Goal: Task Accomplishment & Management: Complete application form

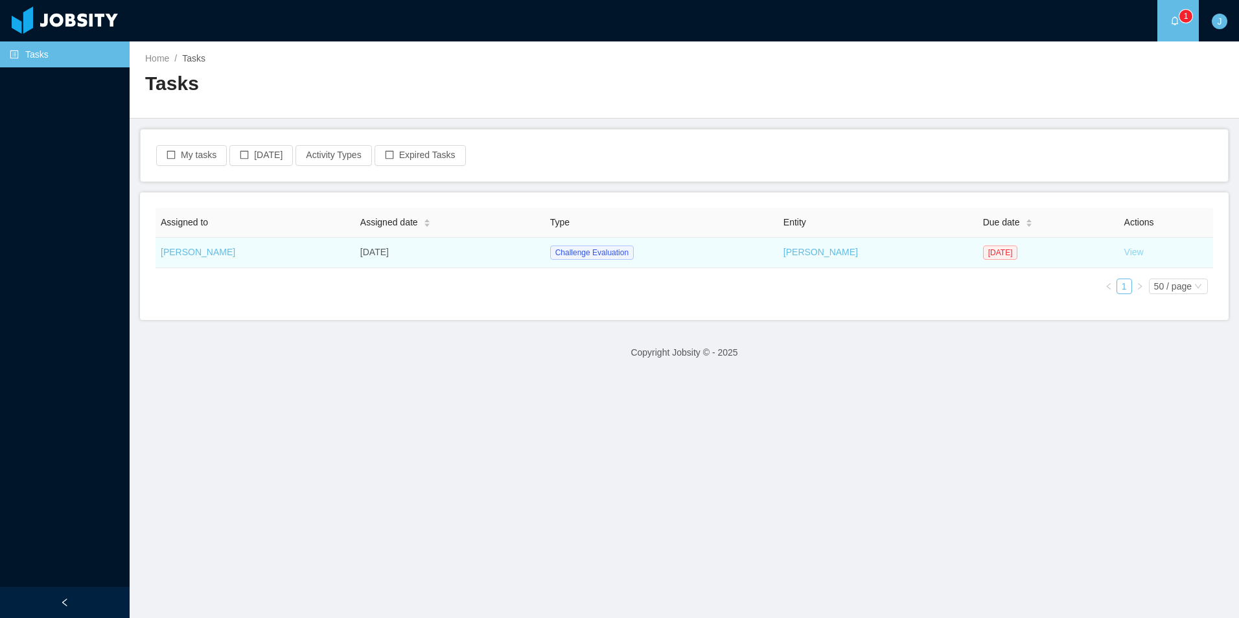
click at [978, 252] on link "View" at bounding box center [1133, 252] width 19 height 10
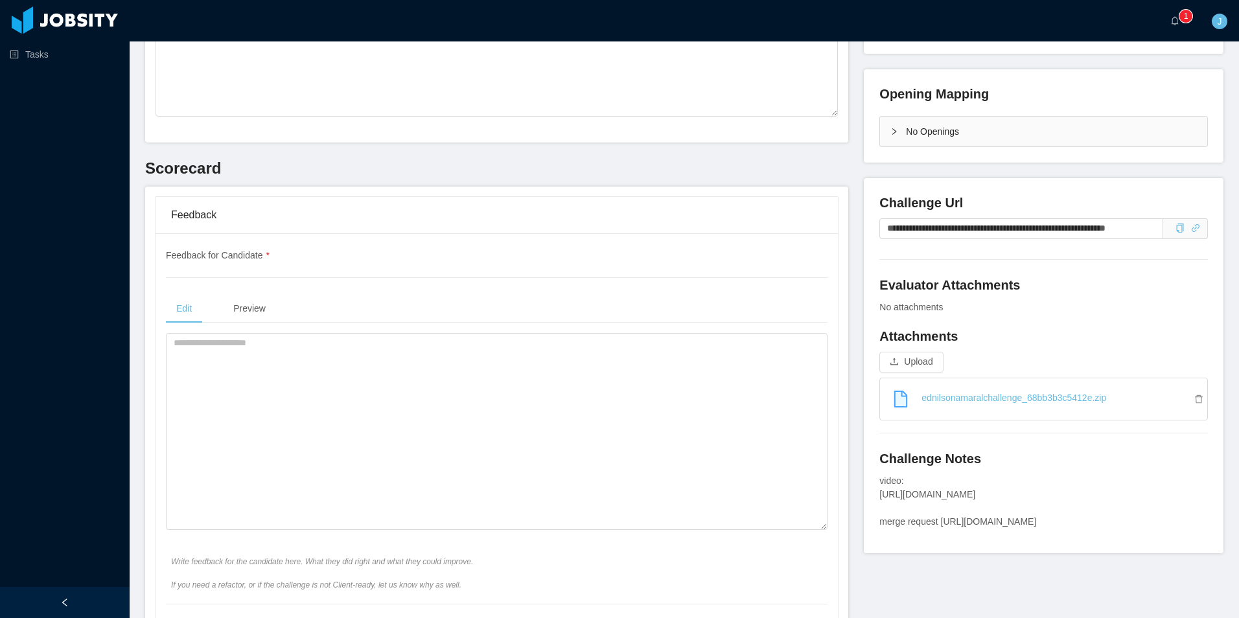
scroll to position [389, 0]
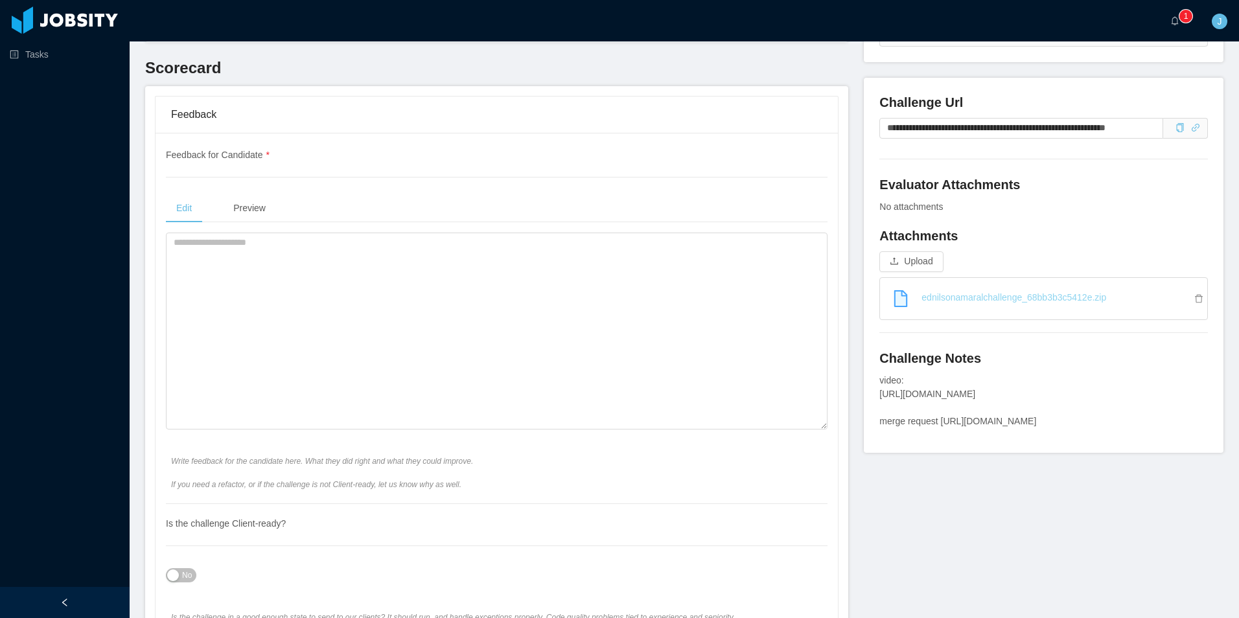
click at [978, 305] on link "ednilsonamaralchallenge_68bb3b3c5412e.zip" at bounding box center [1048, 297] width 317 height 29
click at [931, 406] on div "video: [URL][DOMAIN_NAME] merge request [URL][DOMAIN_NAME]" at bounding box center [1043, 401] width 329 height 54
drag, startPoint x: 933, startPoint y: 409, endPoint x: 873, endPoint y: 397, distance: 60.9
click at [879, 397] on div "video: [URL][DOMAIN_NAME] merge request [URL][DOMAIN_NAME]" at bounding box center [1043, 401] width 329 height 54
copy div "[URL][DOMAIN_NAME]"
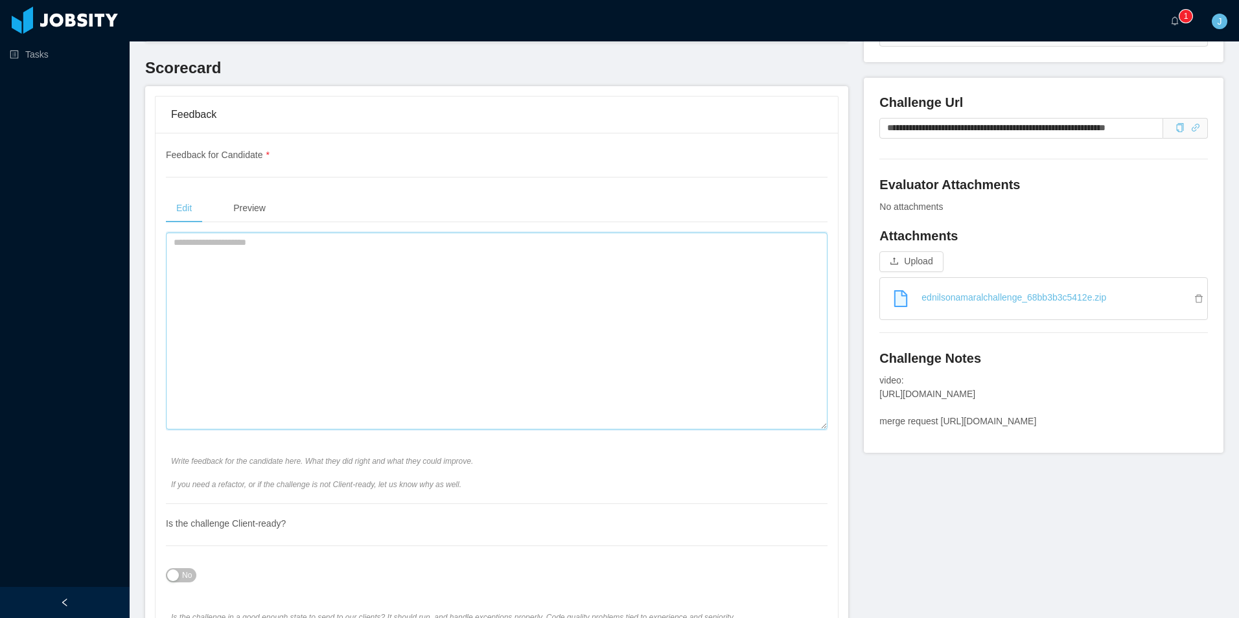
click at [401, 288] on textarea at bounding box center [497, 331] width 662 height 197
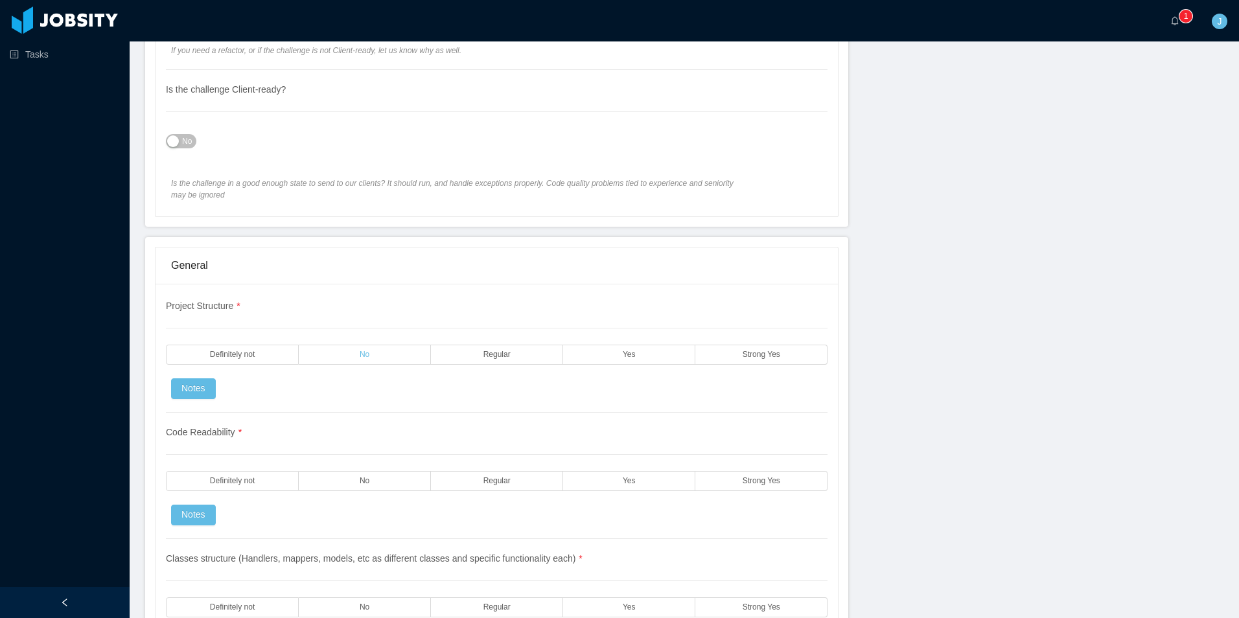
scroll to position [843, 0]
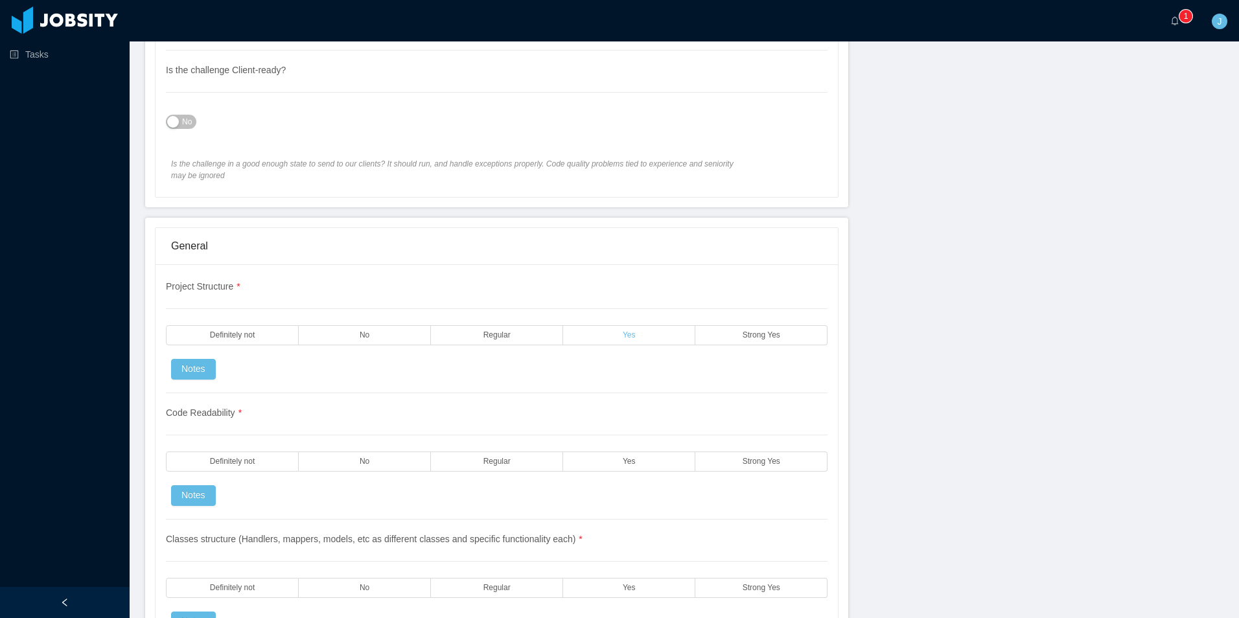
type textarea "**********"
click at [602, 339] on label "Yes" at bounding box center [629, 335] width 132 height 20
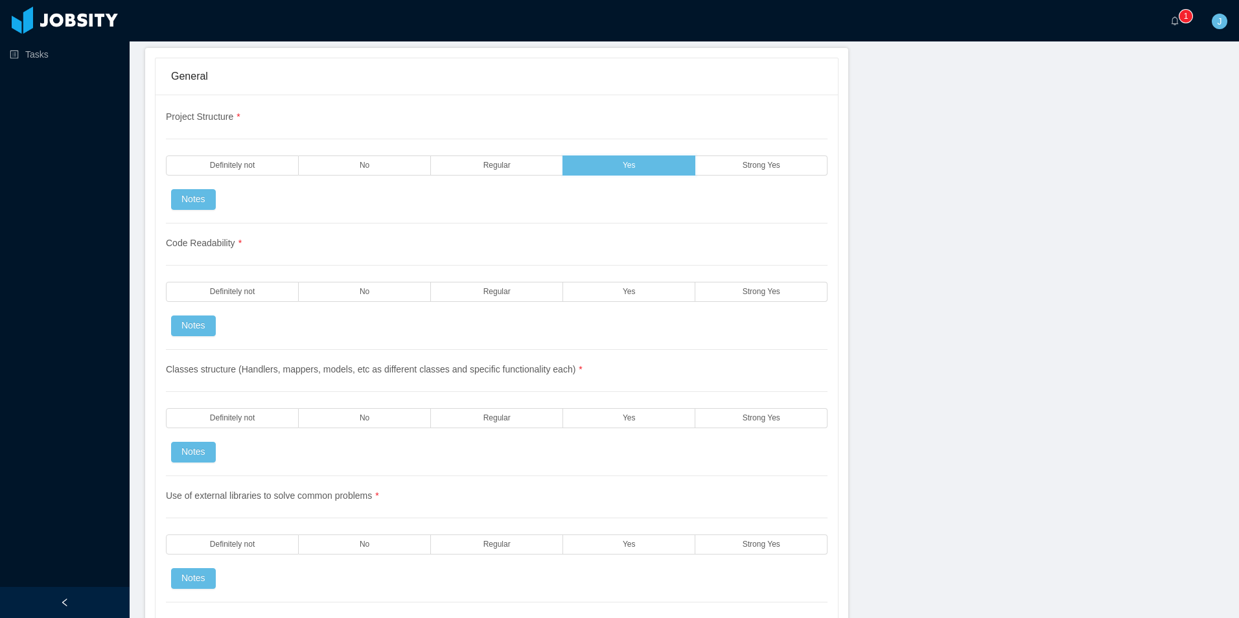
scroll to position [1037, 0]
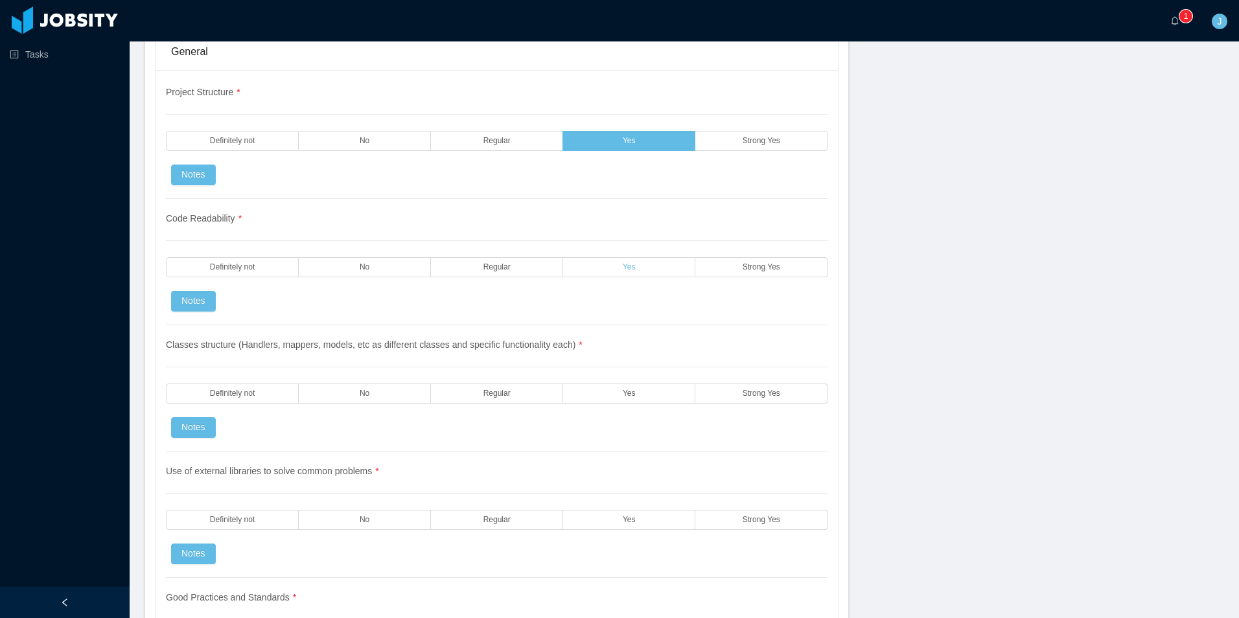
click at [598, 258] on label "Yes" at bounding box center [629, 267] width 132 height 20
click at [612, 373] on div "Classes structure (Handlers, mappers, models, etc as different classes and spec…" at bounding box center [497, 388] width 662 height 126
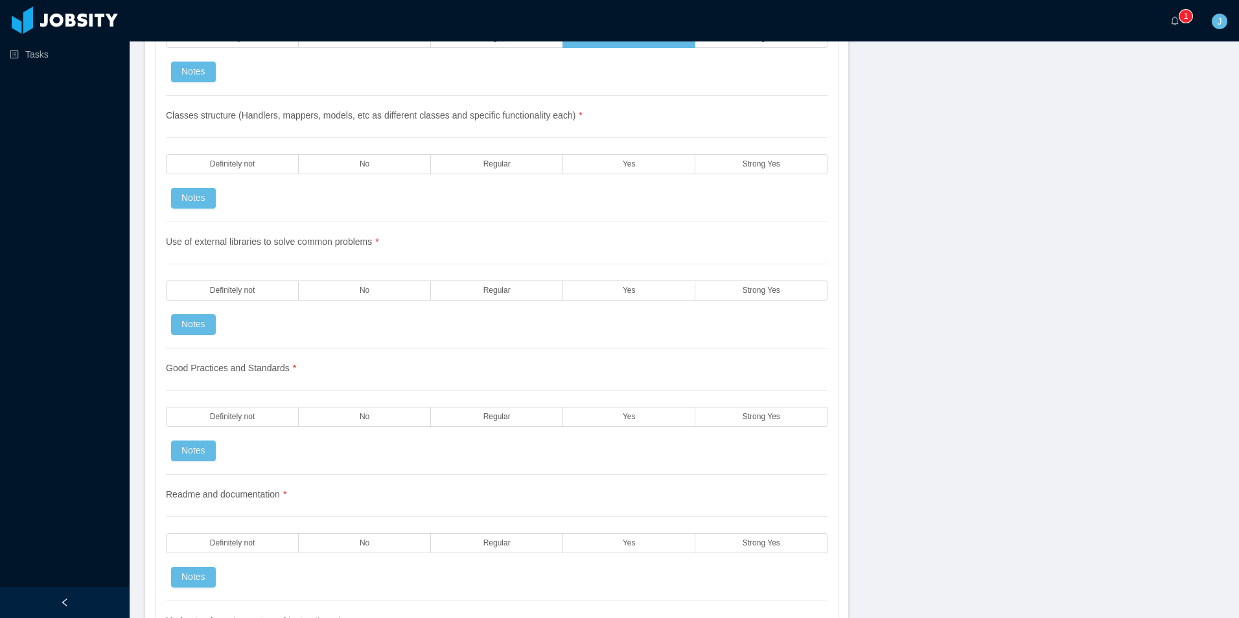
scroll to position [1296, 0]
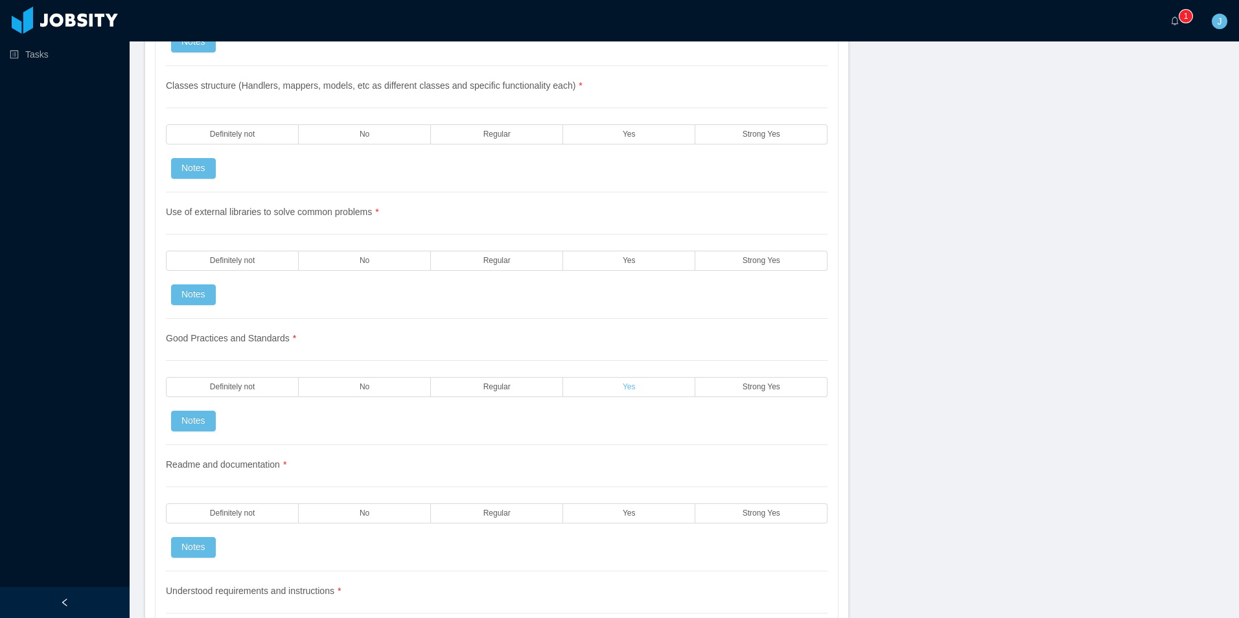
click at [623, 386] on span "Yes" at bounding box center [629, 387] width 13 height 8
click at [624, 280] on div "Use of external libraries to solve common problems * Definitely not No Regular …" at bounding box center [497, 255] width 662 height 126
click at [623, 257] on span "Yes" at bounding box center [629, 261] width 13 height 8
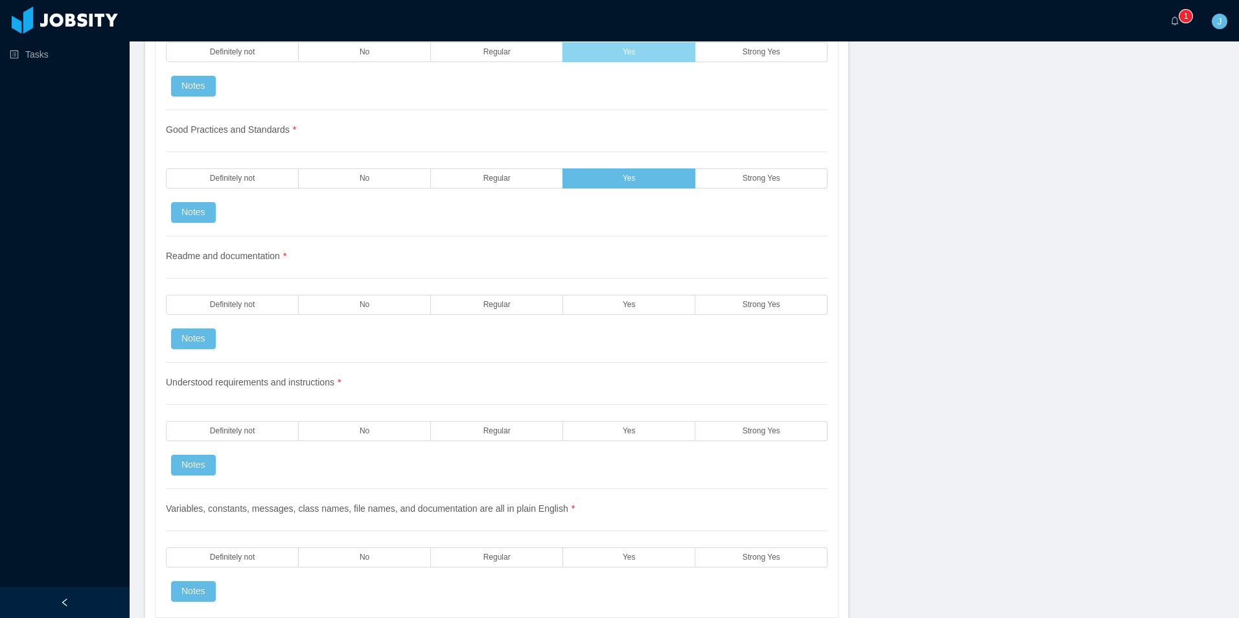
scroll to position [1555, 0]
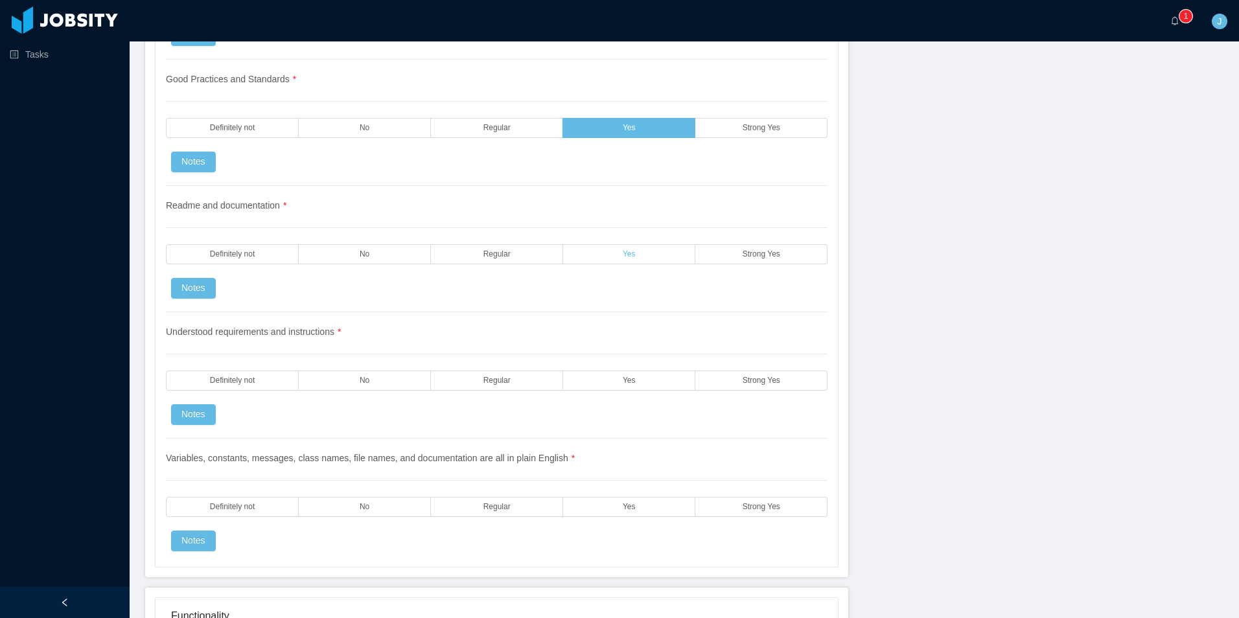
click at [601, 261] on label "Yes" at bounding box center [629, 254] width 132 height 20
click at [612, 363] on div "Understood requirements and instructions * Definitely not No Regular Yes Strong…" at bounding box center [497, 375] width 662 height 126
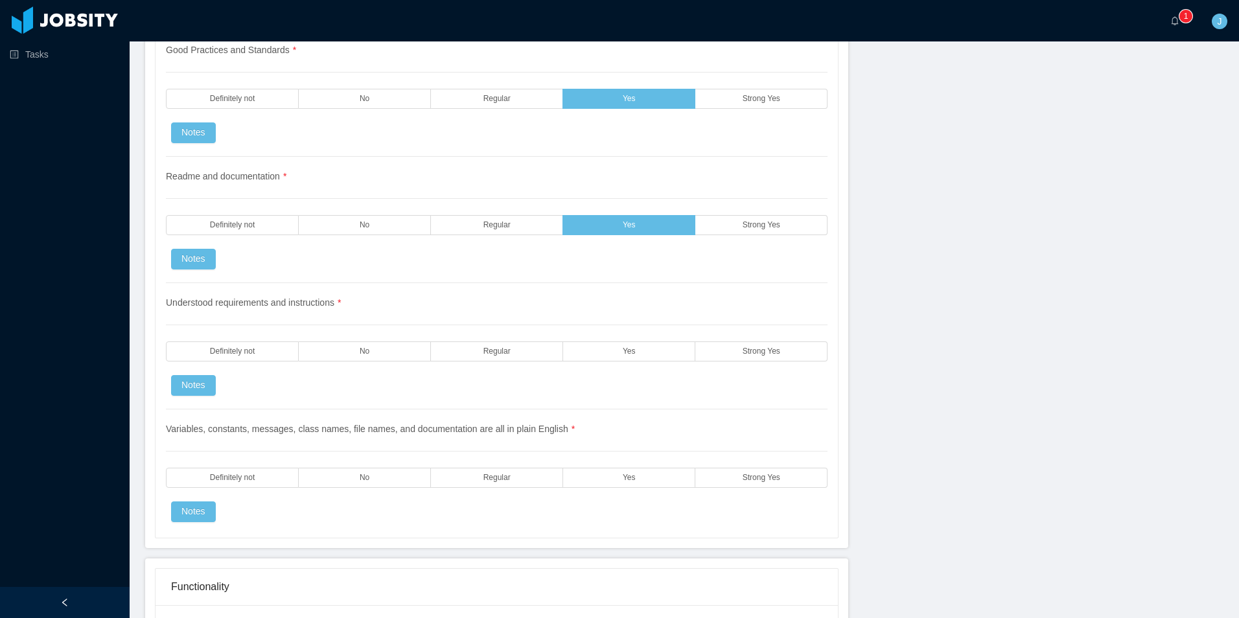
scroll to position [1685, 0]
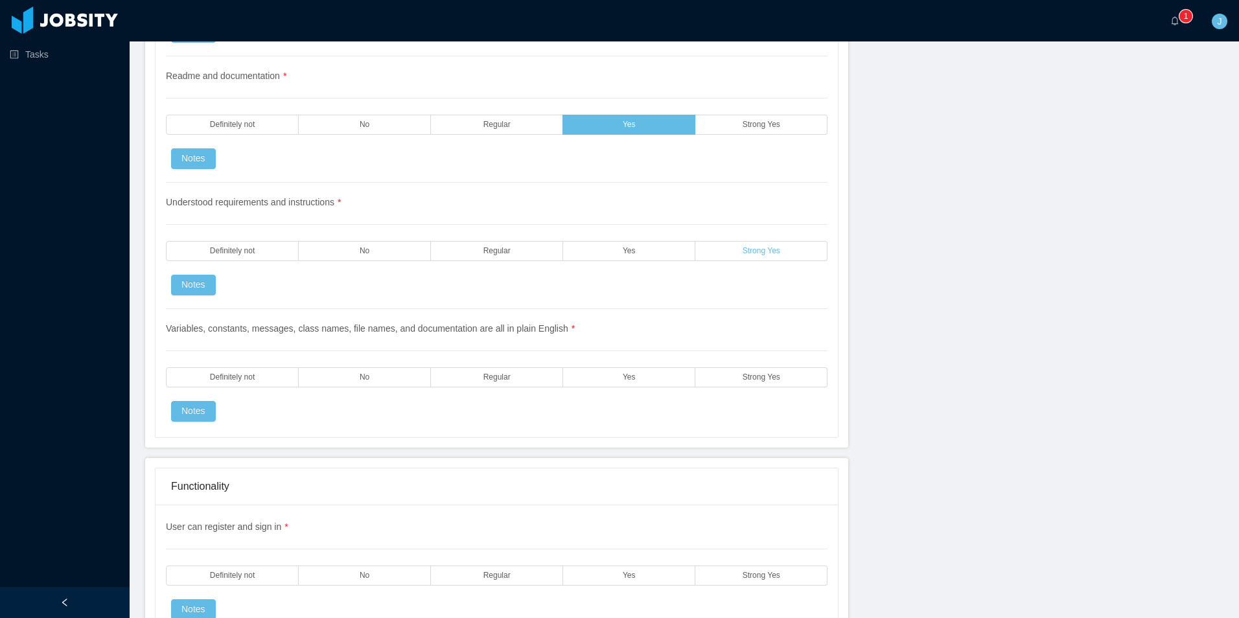
click at [736, 250] on label "Strong Yes" at bounding box center [761, 251] width 132 height 20
click at [606, 385] on label "Yes" at bounding box center [629, 377] width 132 height 20
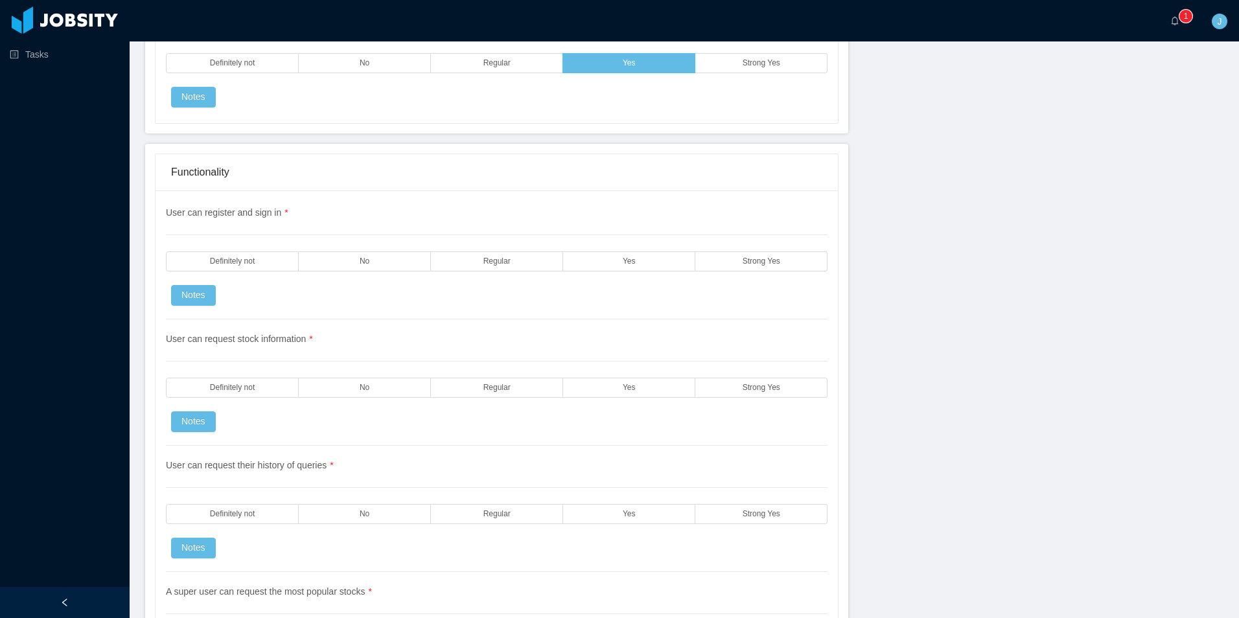
scroll to position [2009, 0]
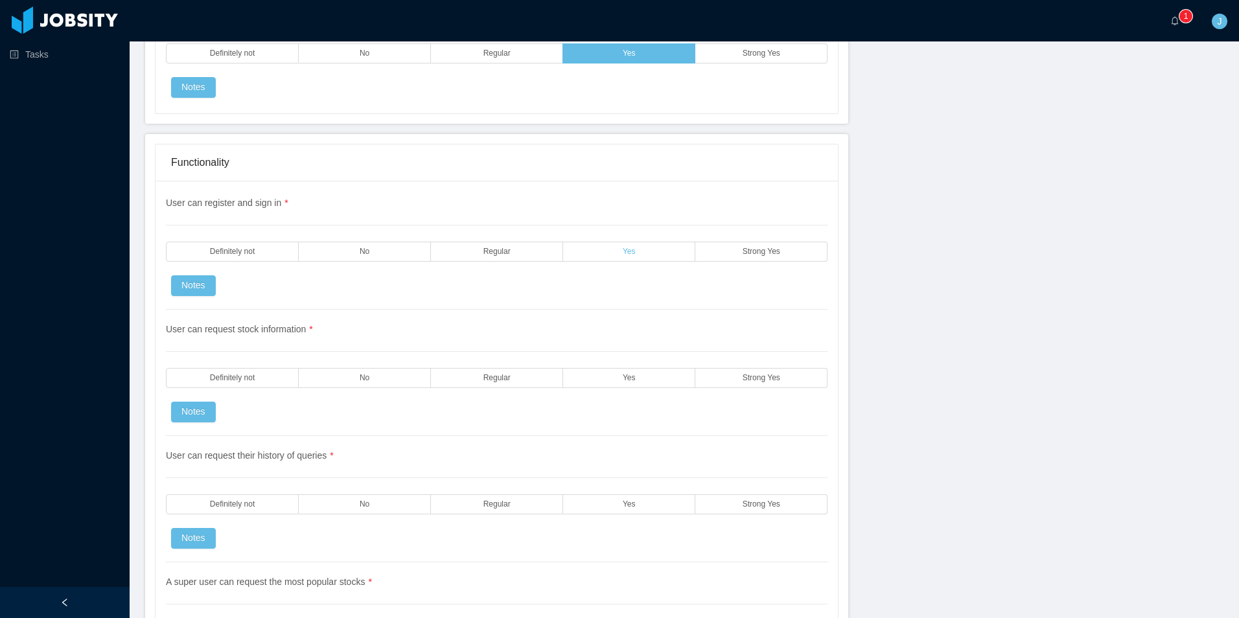
click at [649, 253] on label "Yes" at bounding box center [629, 252] width 132 height 20
click at [611, 380] on label "Yes" at bounding box center [629, 378] width 132 height 20
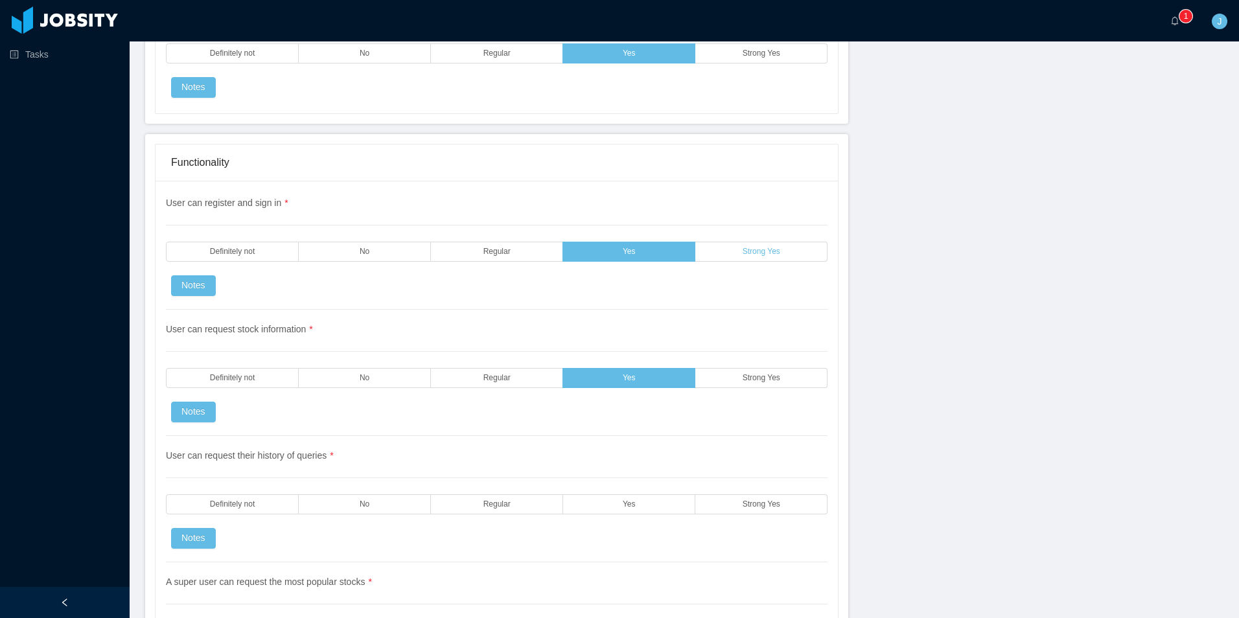
click at [724, 243] on label "Strong Yes" at bounding box center [761, 252] width 132 height 20
click at [717, 378] on label "Strong Yes" at bounding box center [761, 378] width 132 height 20
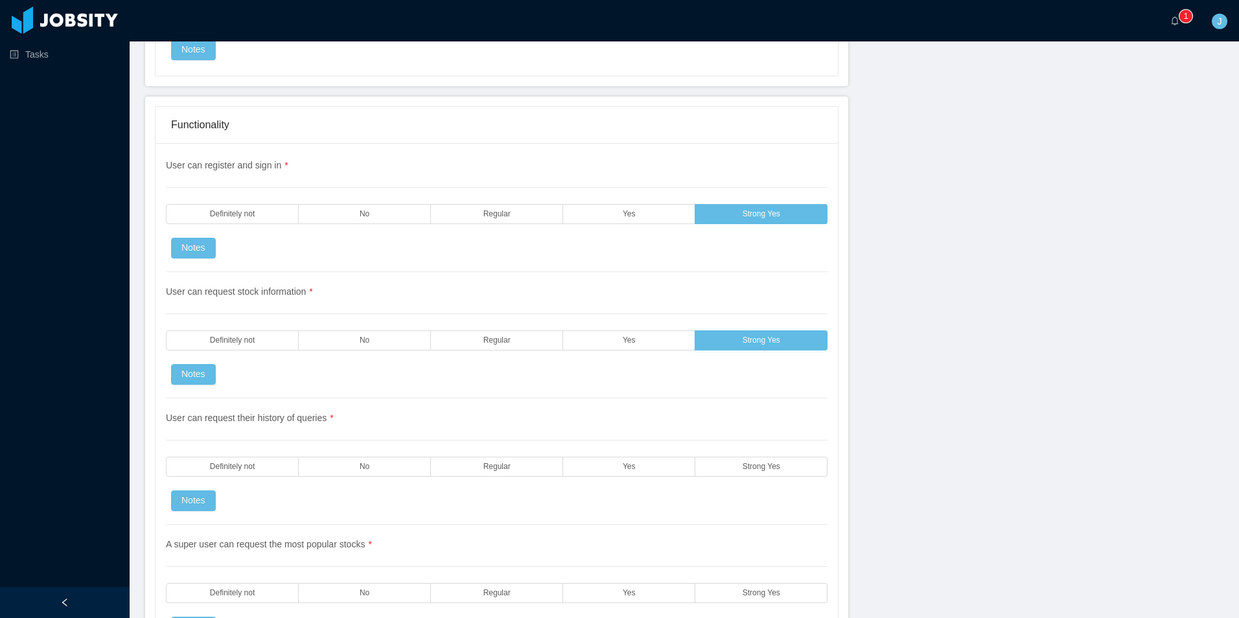
scroll to position [2204, 0]
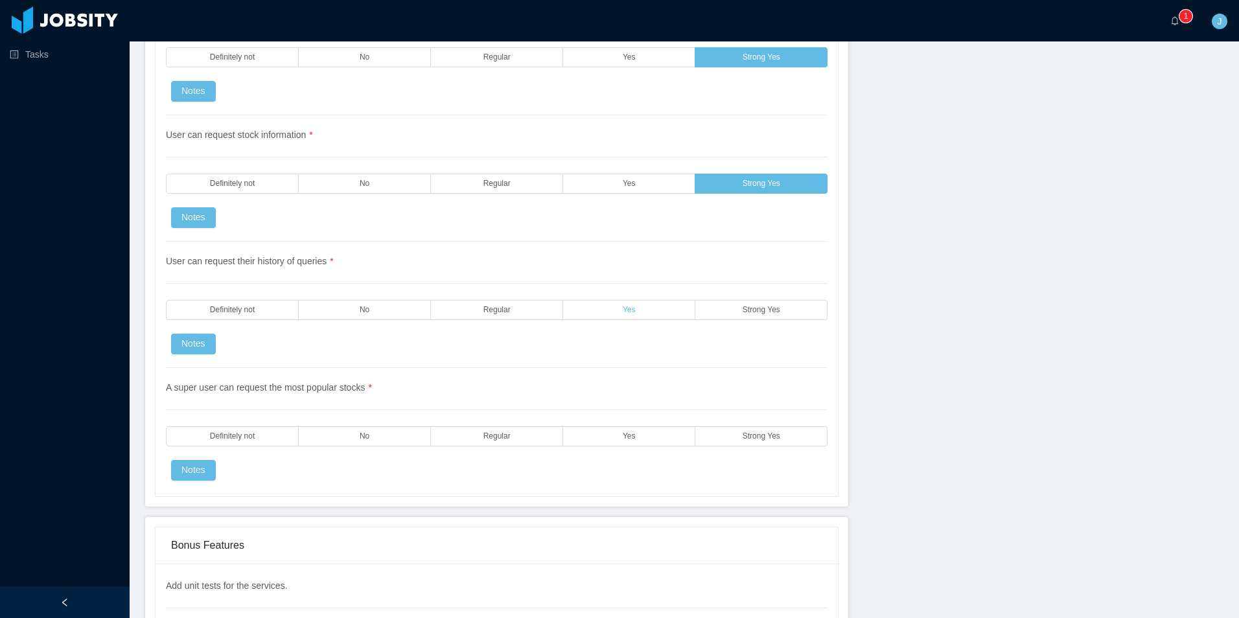
click at [657, 319] on label "Yes" at bounding box center [629, 310] width 132 height 20
click at [625, 438] on span "Yes" at bounding box center [629, 436] width 13 height 8
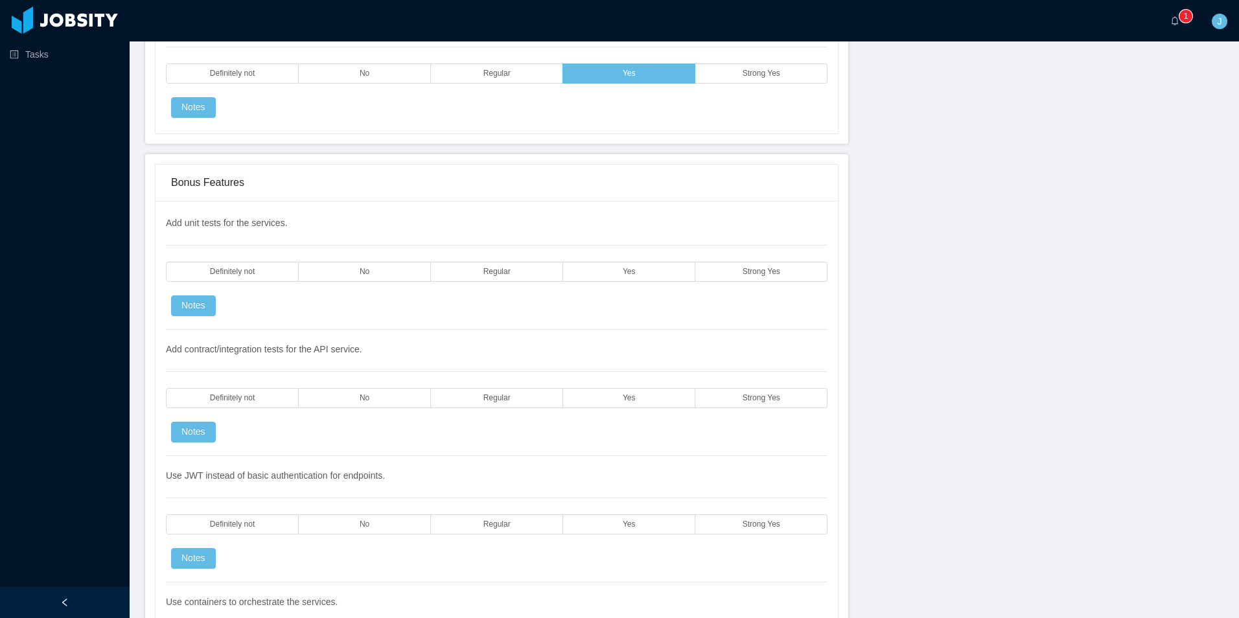
scroll to position [2592, 0]
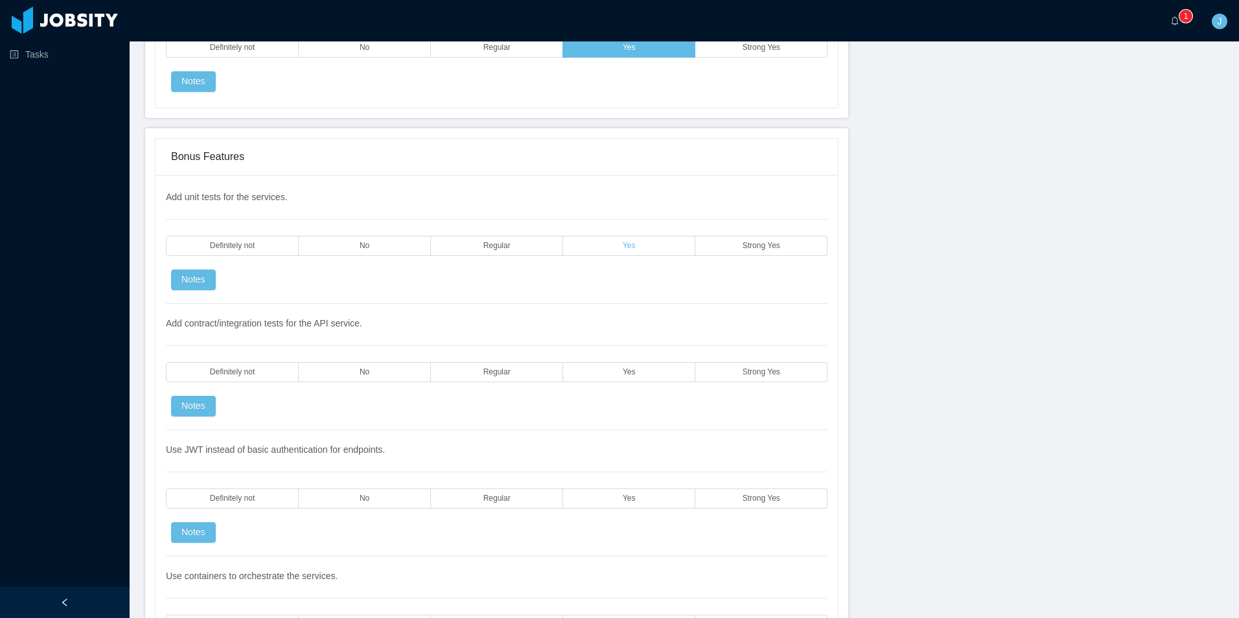
click at [583, 248] on label "Yes" at bounding box center [629, 246] width 132 height 20
click at [577, 374] on label "Yes" at bounding box center [629, 372] width 132 height 20
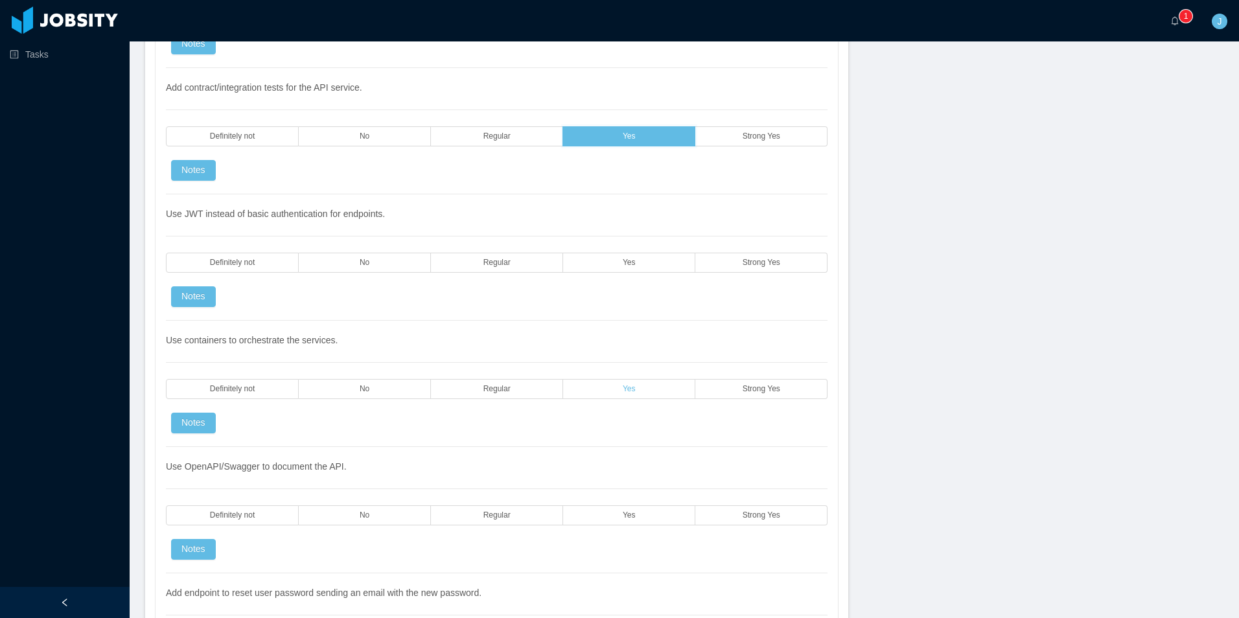
scroll to position [2852, 0]
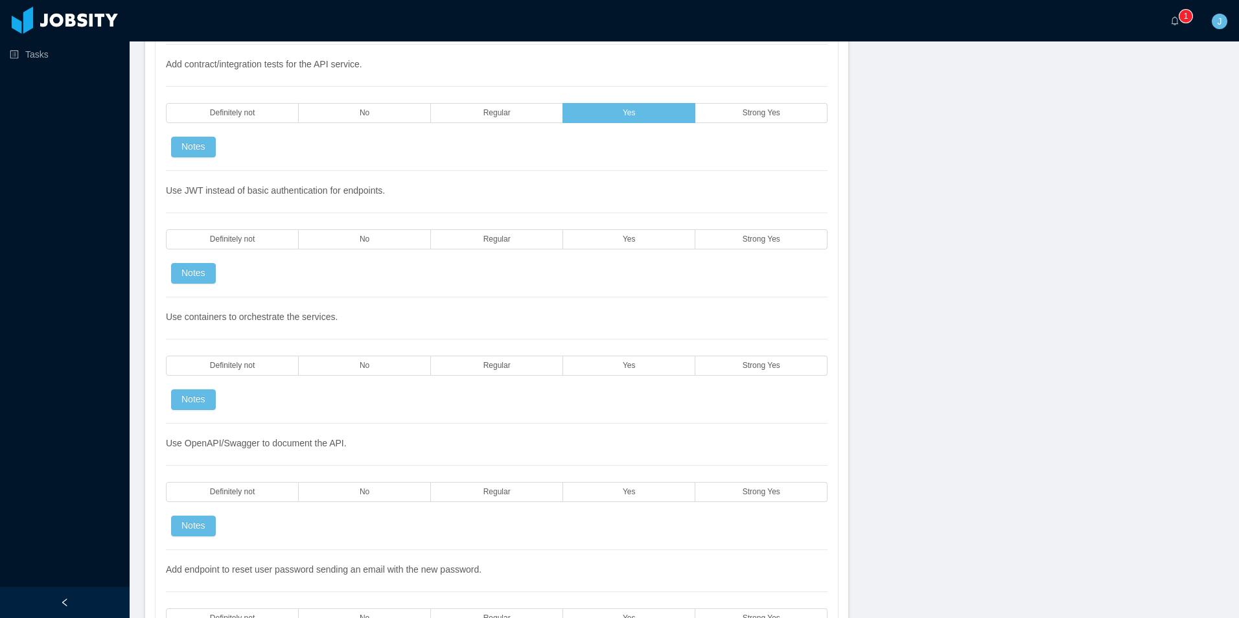
click at [617, 234] on label "Yes" at bounding box center [629, 239] width 132 height 20
click at [603, 366] on label "Yes" at bounding box center [629, 366] width 132 height 20
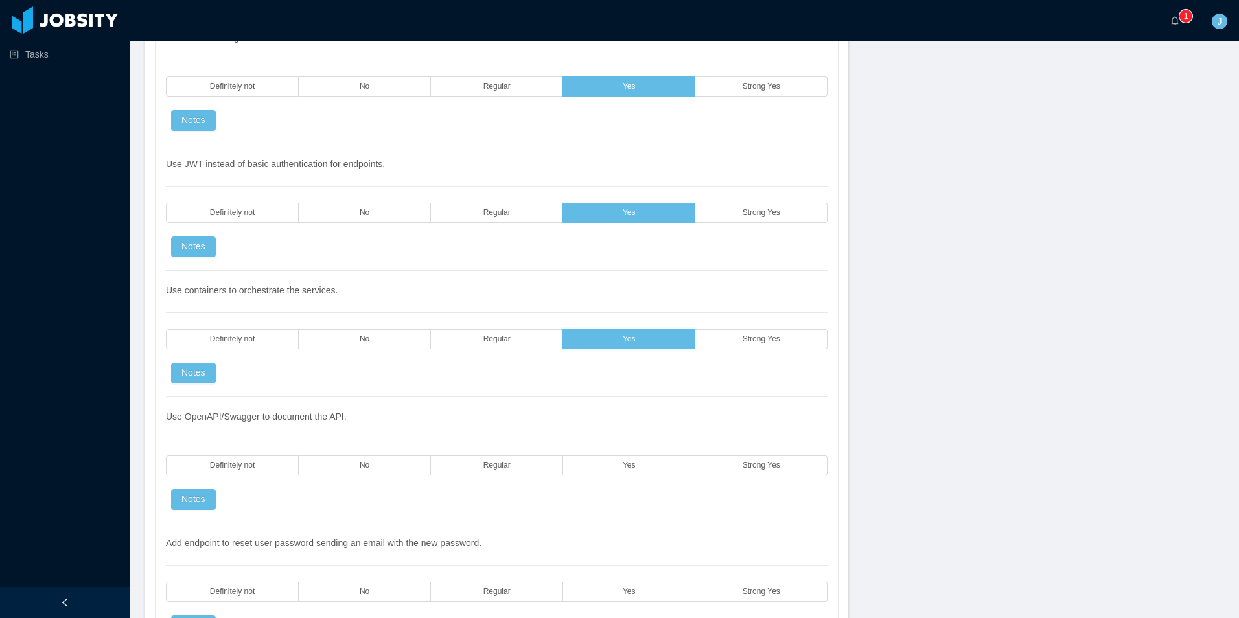
scroll to position [2981, 0]
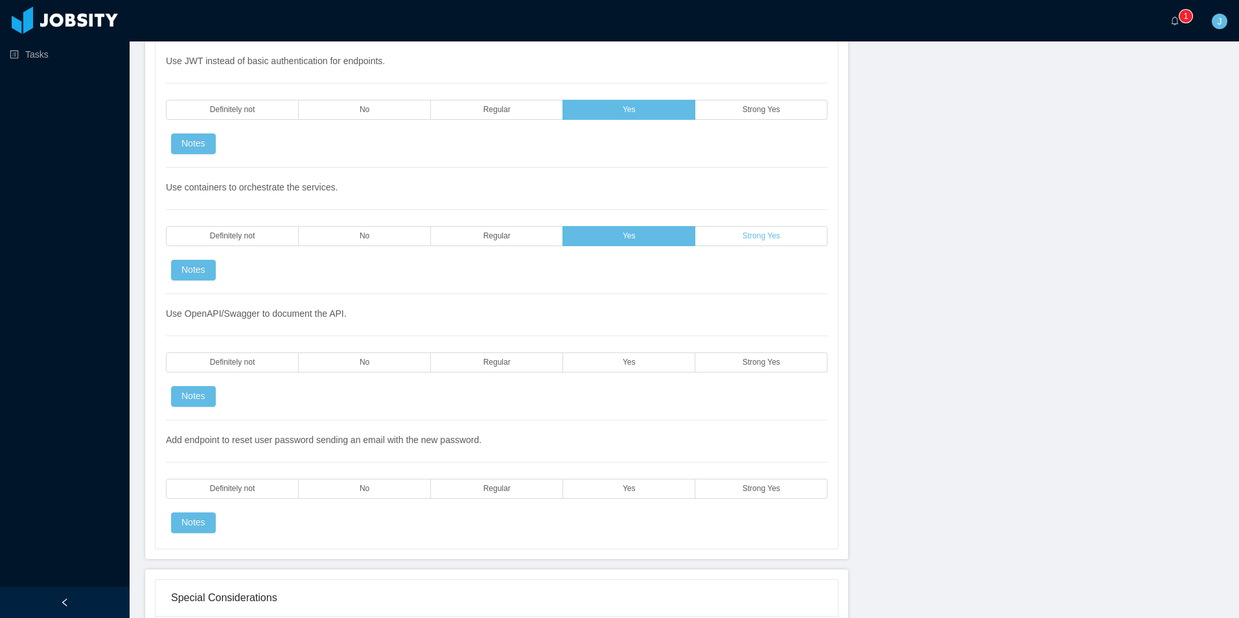
click at [721, 246] on label "Strong Yes" at bounding box center [761, 236] width 132 height 20
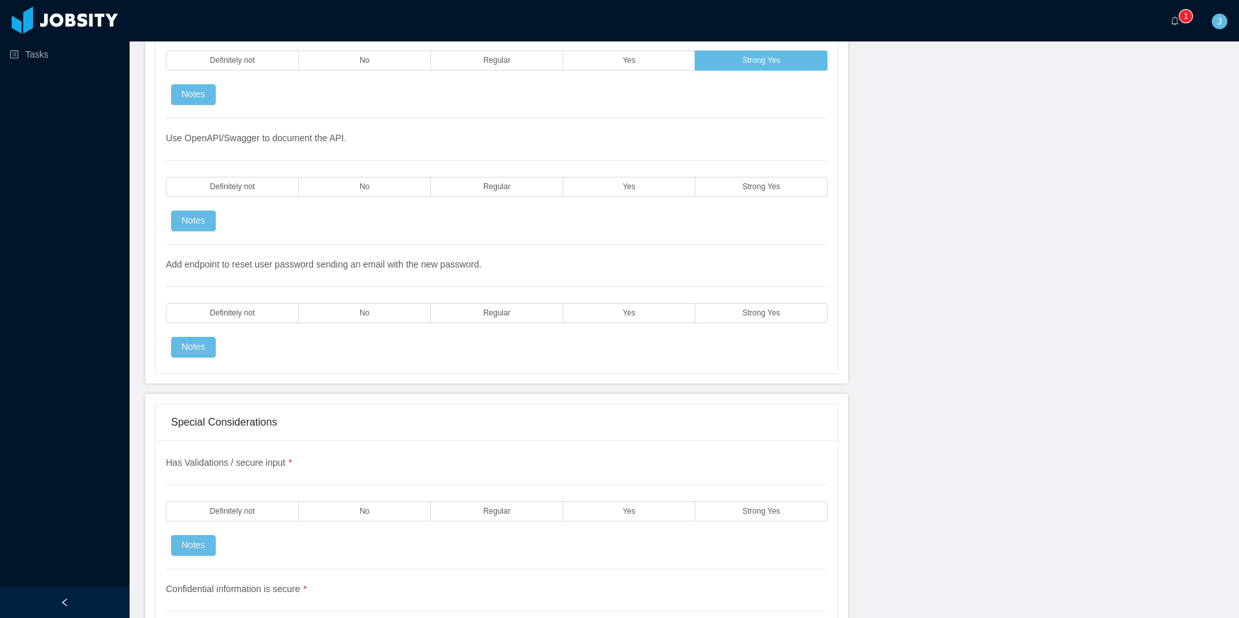
scroll to position [3176, 0]
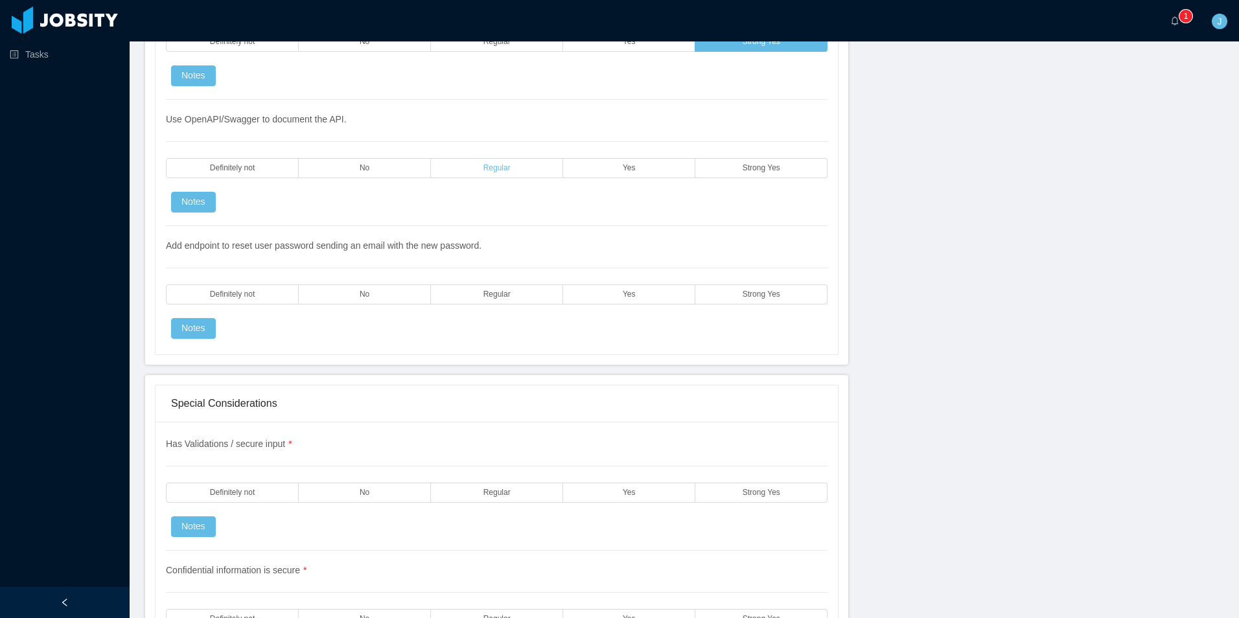
click at [513, 169] on label "Regular" at bounding box center [497, 168] width 132 height 20
click at [607, 301] on label "Yes" at bounding box center [629, 295] width 132 height 20
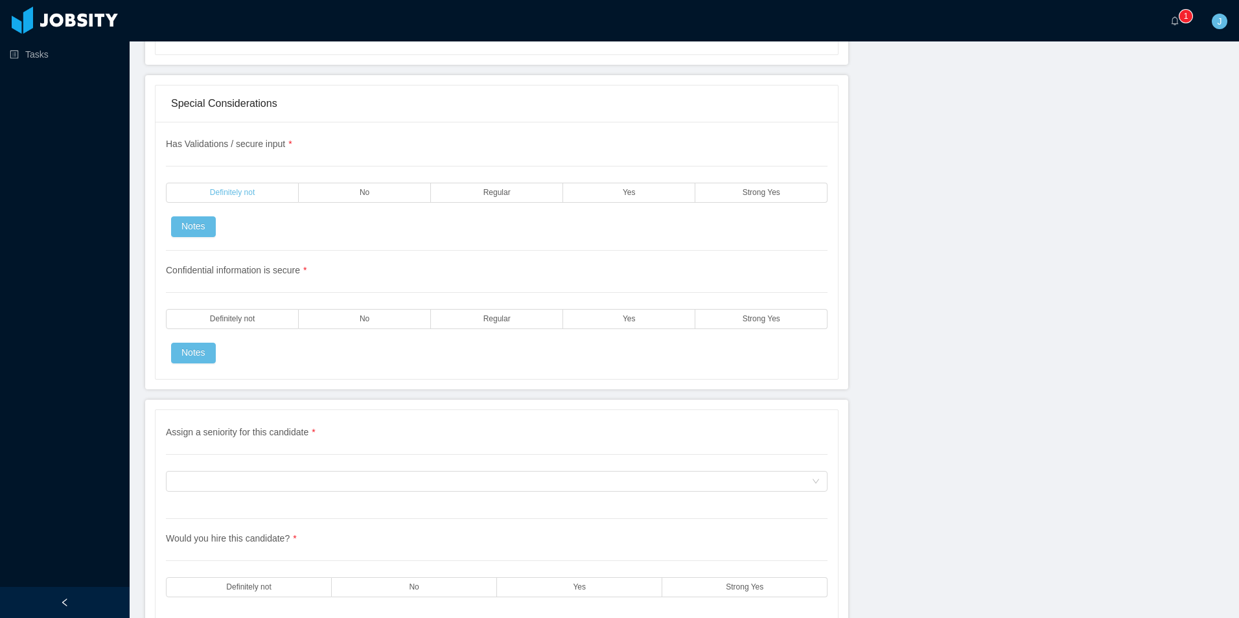
scroll to position [3500, 0]
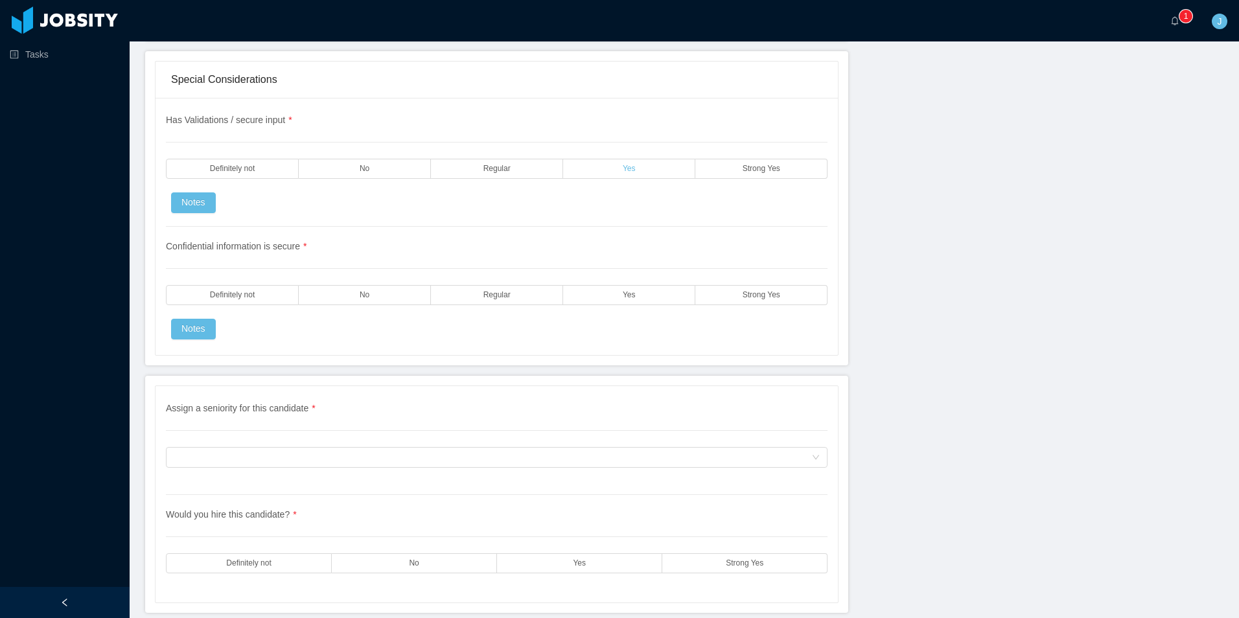
click at [581, 168] on label "Yes" at bounding box center [629, 169] width 132 height 20
click at [499, 299] on span "Regular" at bounding box center [496, 295] width 27 height 8
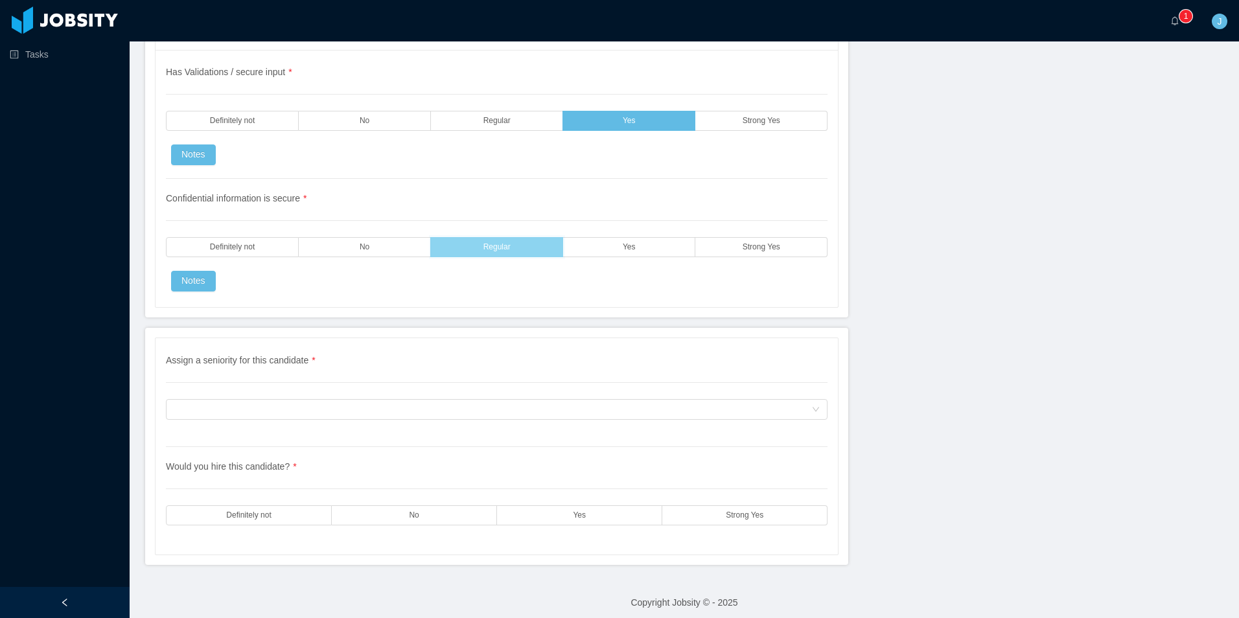
scroll to position [3555, 0]
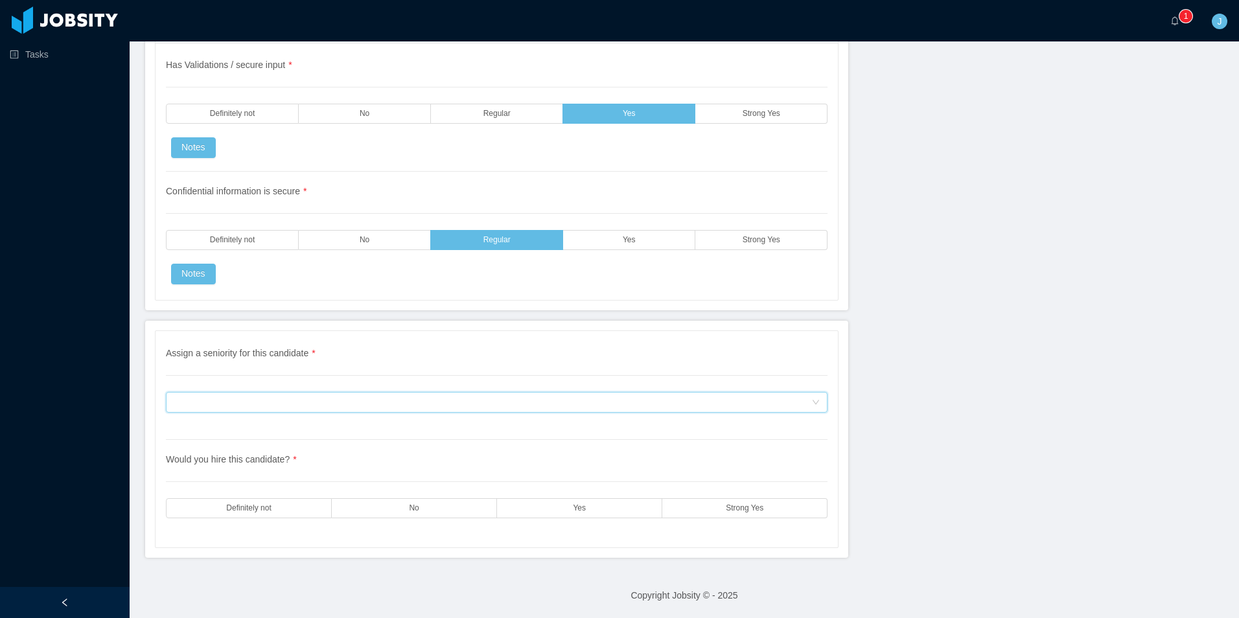
click at [307, 406] on div "Assign a seniority for this candidate" at bounding box center [493, 402] width 638 height 19
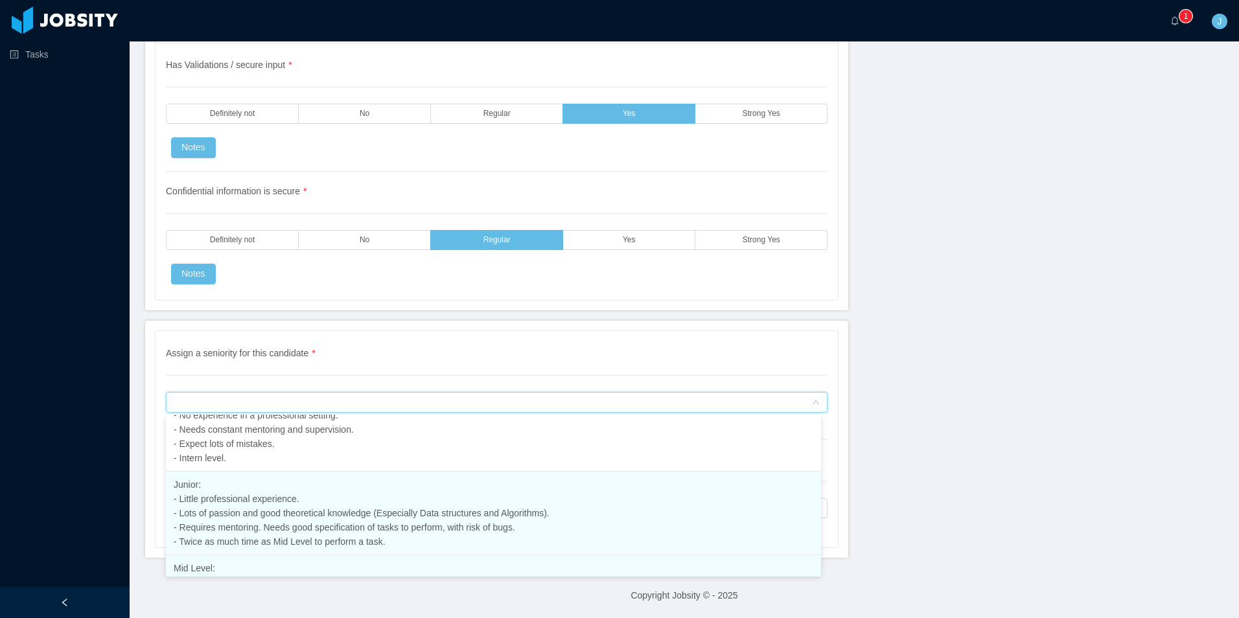
scroll to position [163, 0]
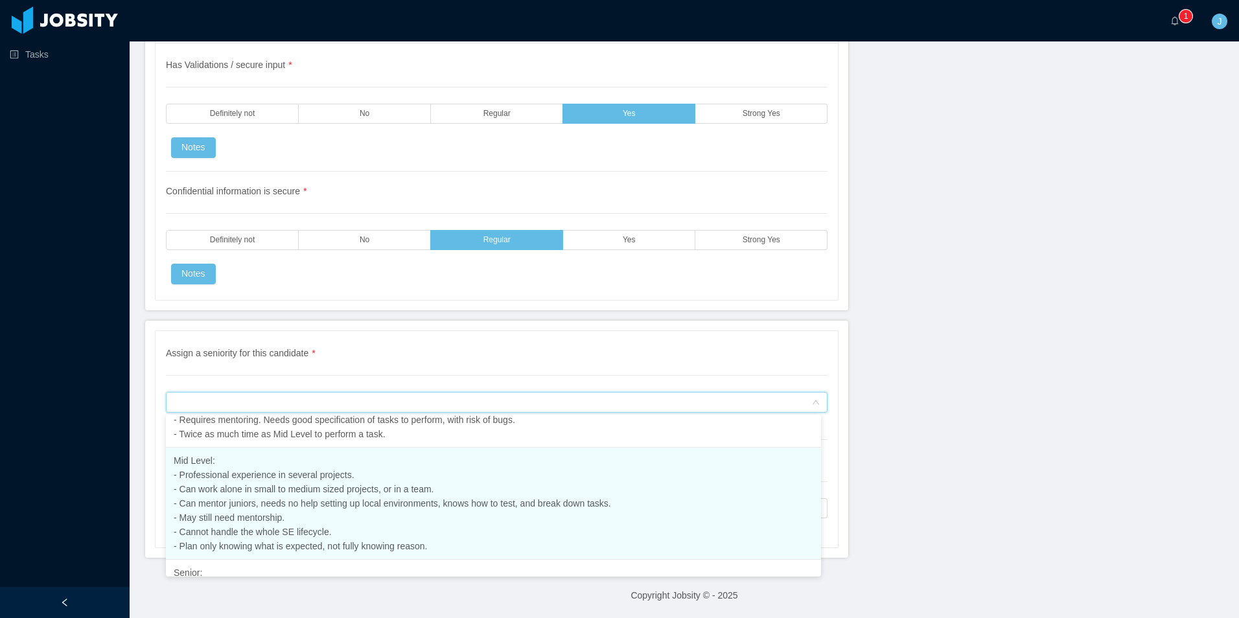
click at [226, 508] on span "Mid Level: - Professional experience in several projects. - Can work alone in s…" at bounding box center [392, 504] width 437 height 96
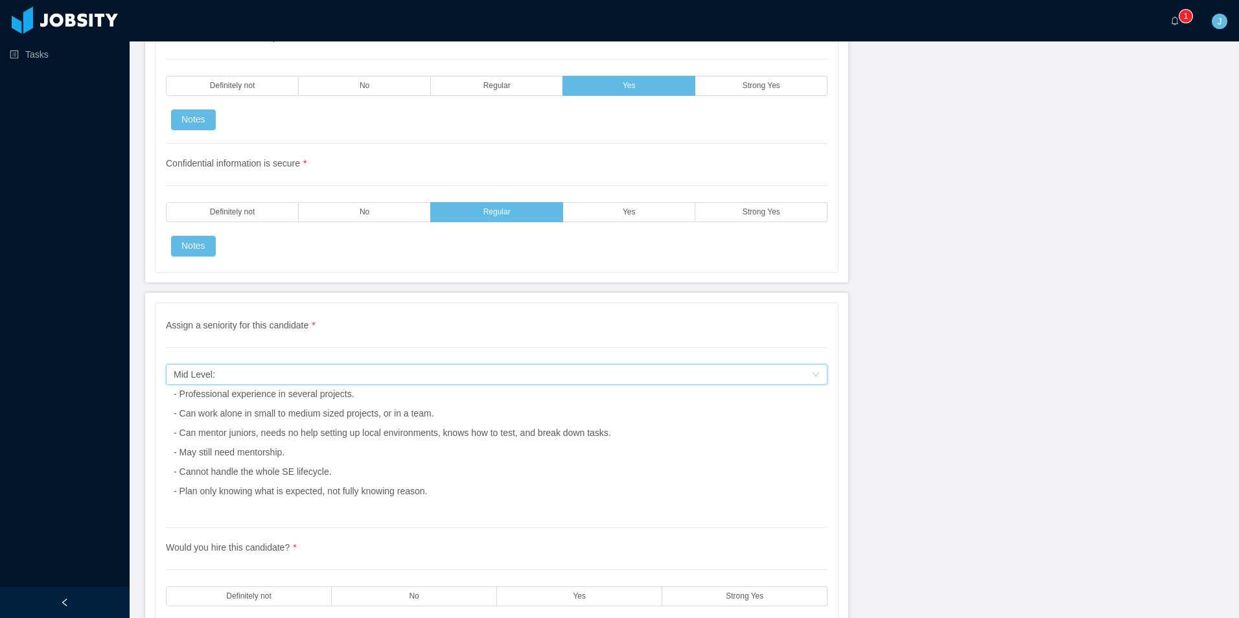
scroll to position [3671, 0]
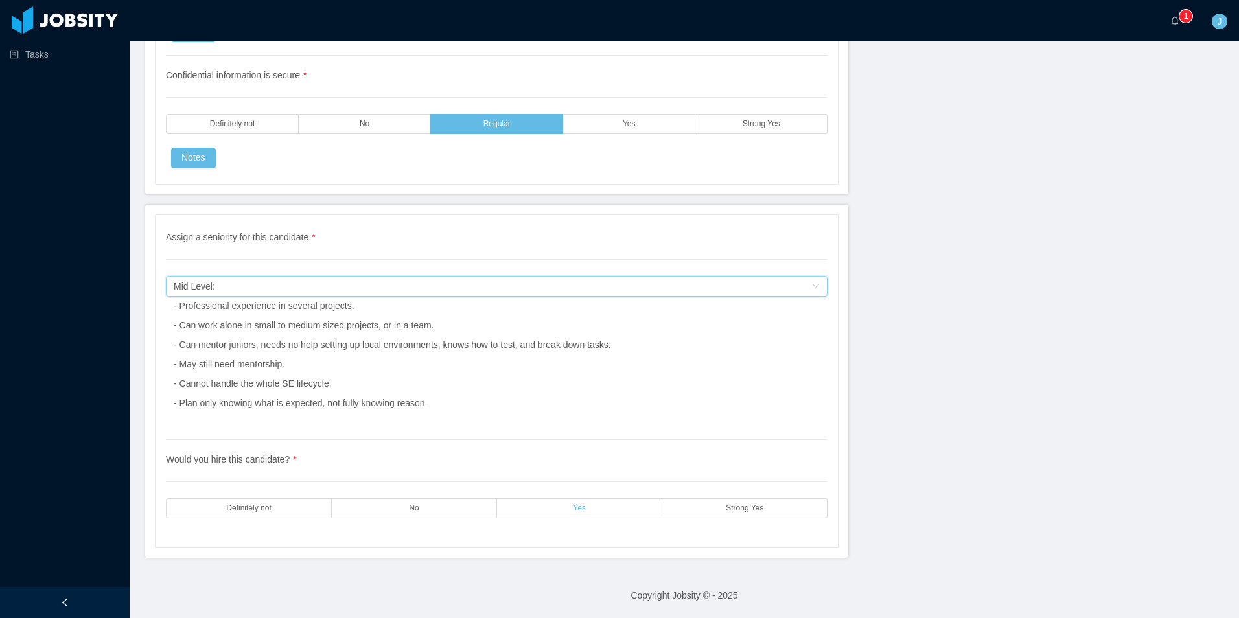
click at [576, 511] on span "Yes" at bounding box center [579, 508] width 13 height 8
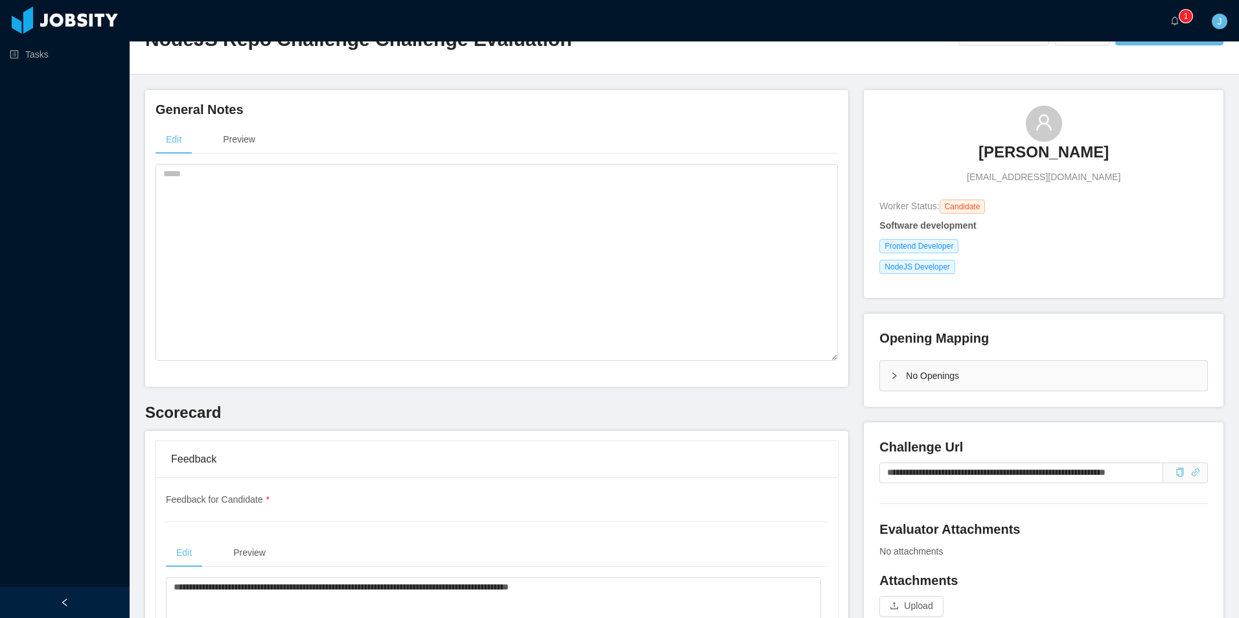
scroll to position [0, 0]
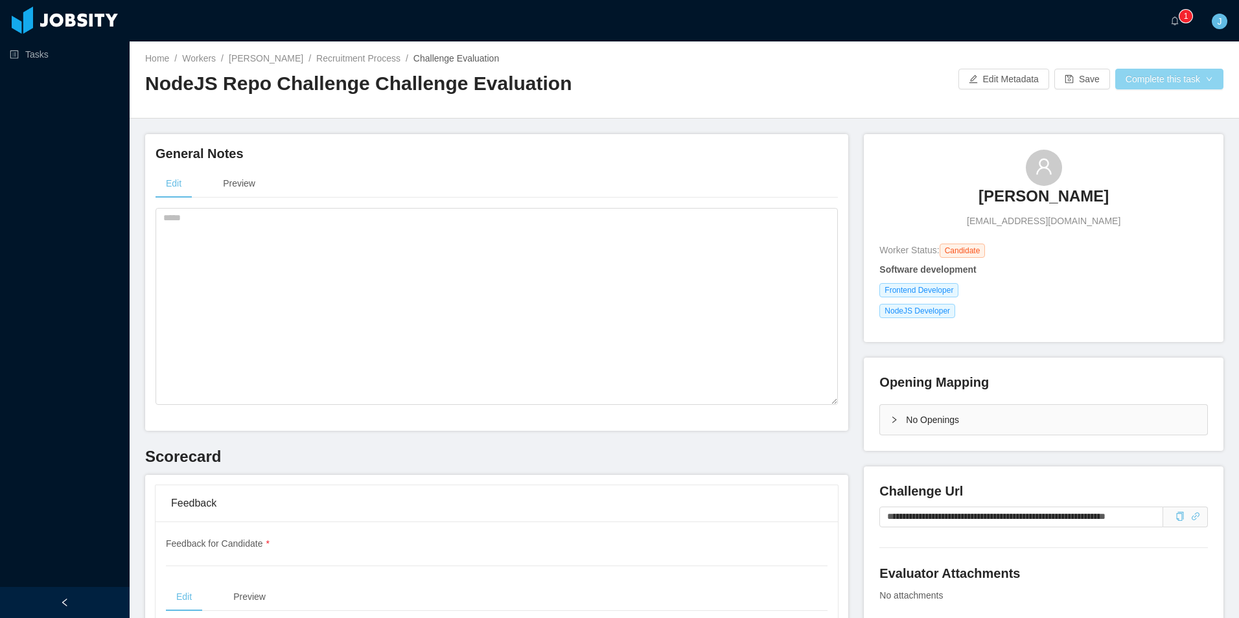
click at [978, 77] on button "Complete this task" at bounding box center [1169, 79] width 108 height 21
click at [978, 109] on button "Save Evaluation" at bounding box center [1161, 108] width 100 height 21
click at [510, 240] on textarea at bounding box center [497, 306] width 682 height 197
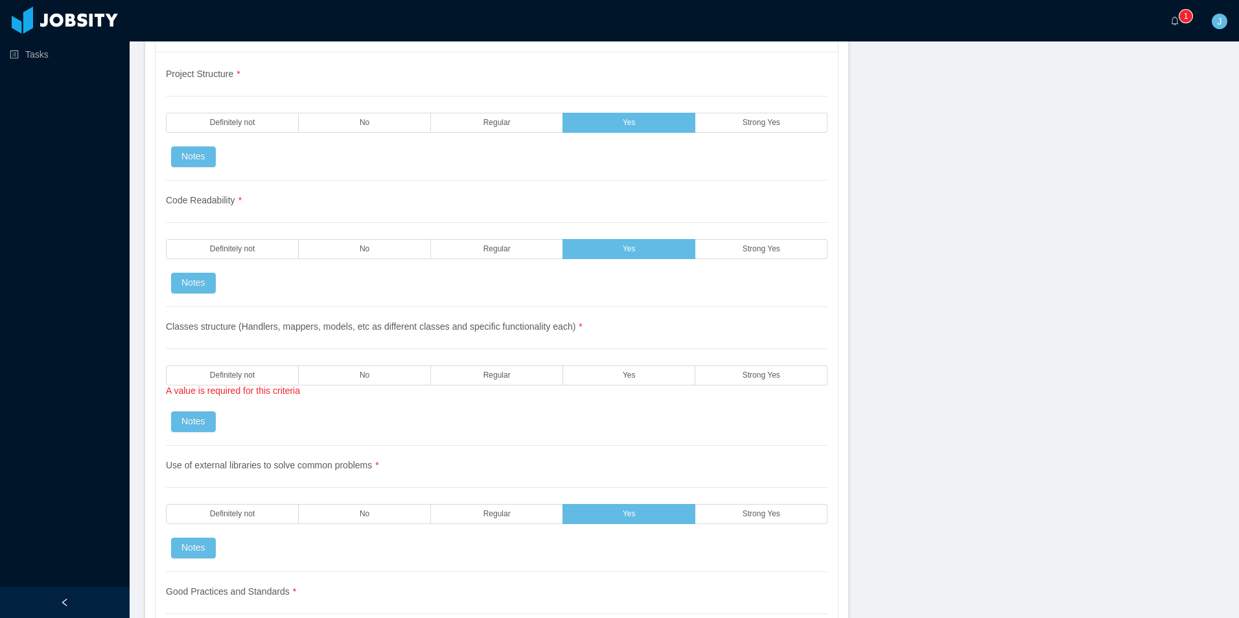
scroll to position [1102, 0]
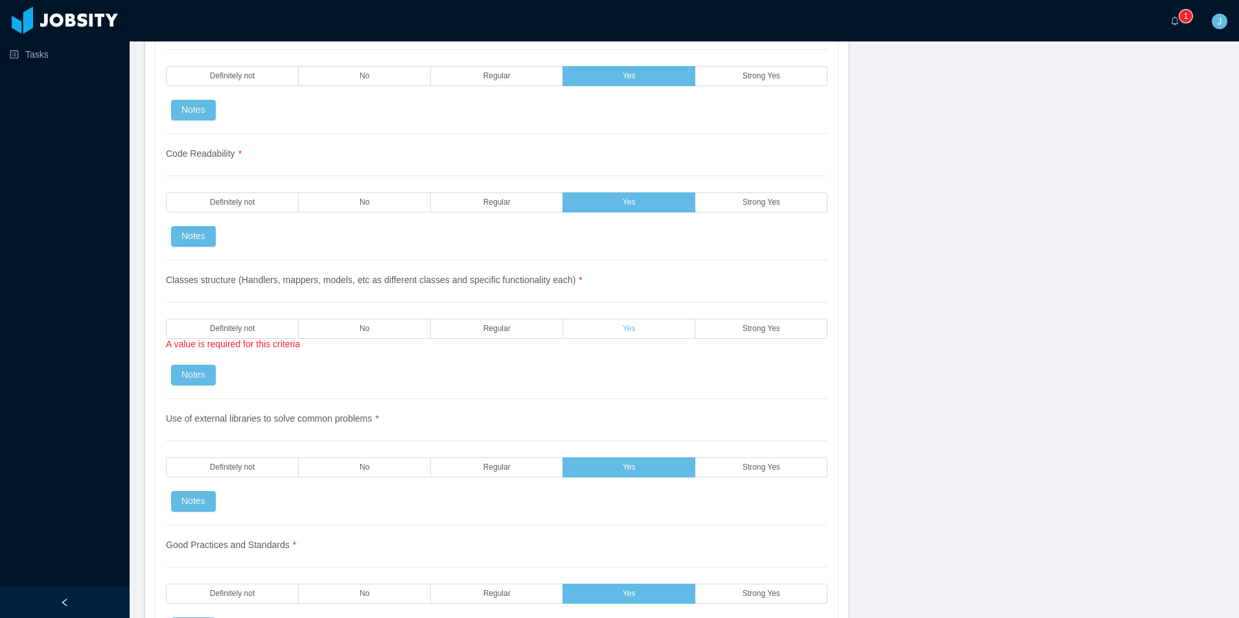
click at [647, 331] on label "Yes" at bounding box center [629, 329] width 132 height 20
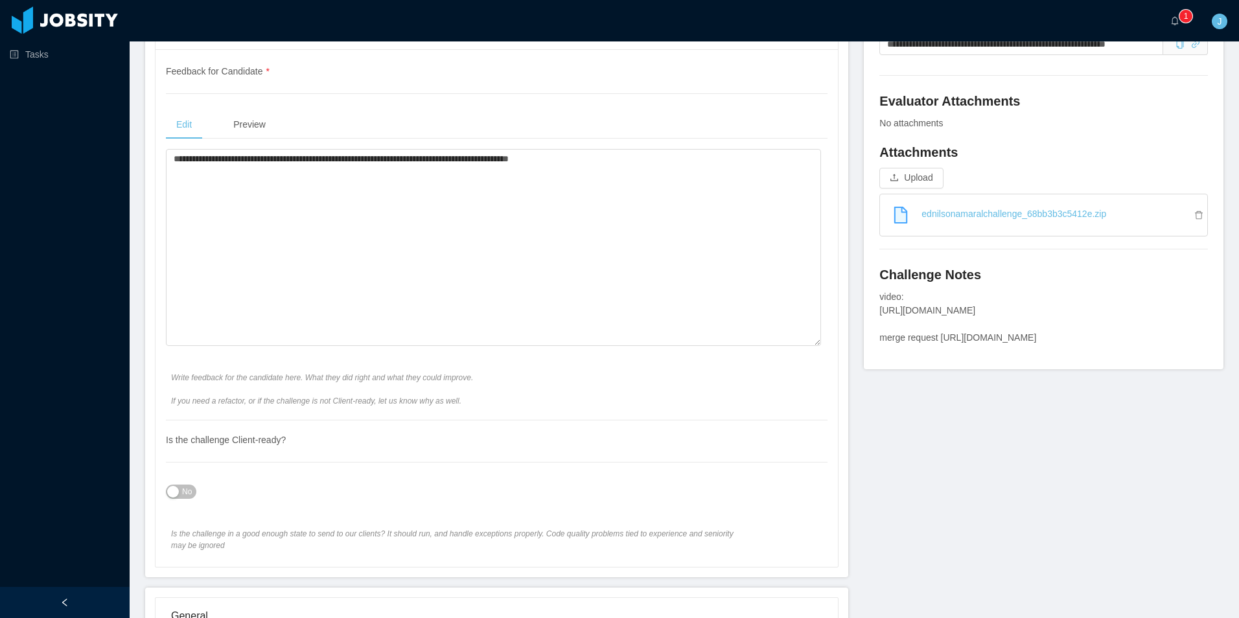
scroll to position [518, 0]
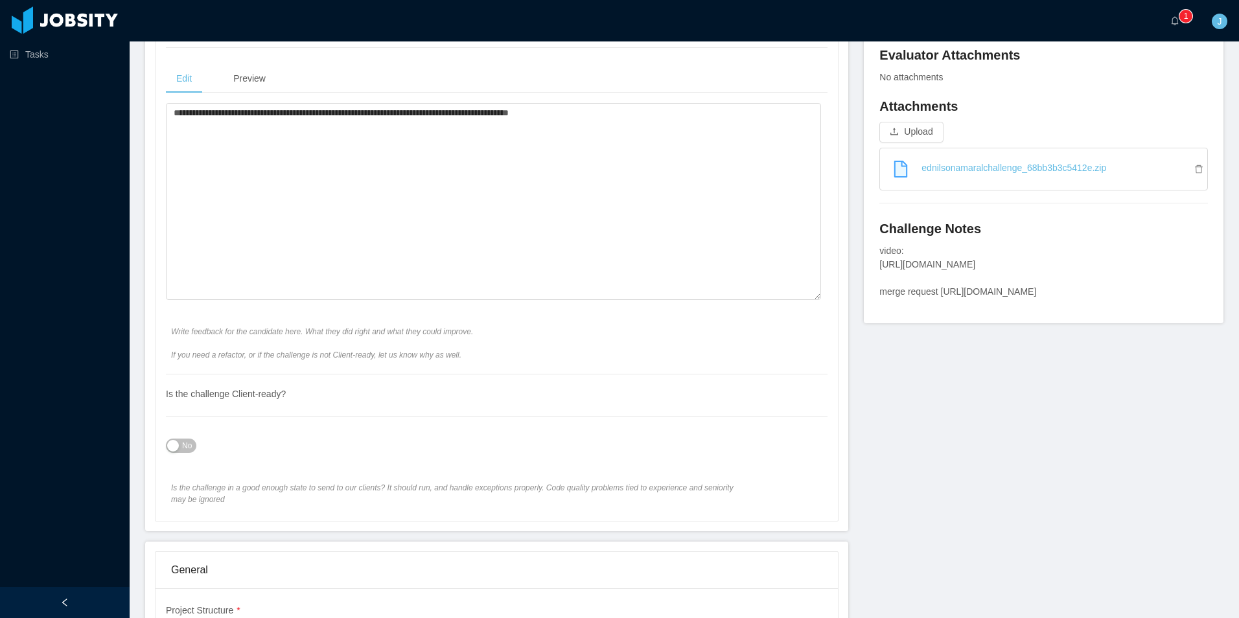
click at [186, 448] on span "No" at bounding box center [187, 445] width 10 height 13
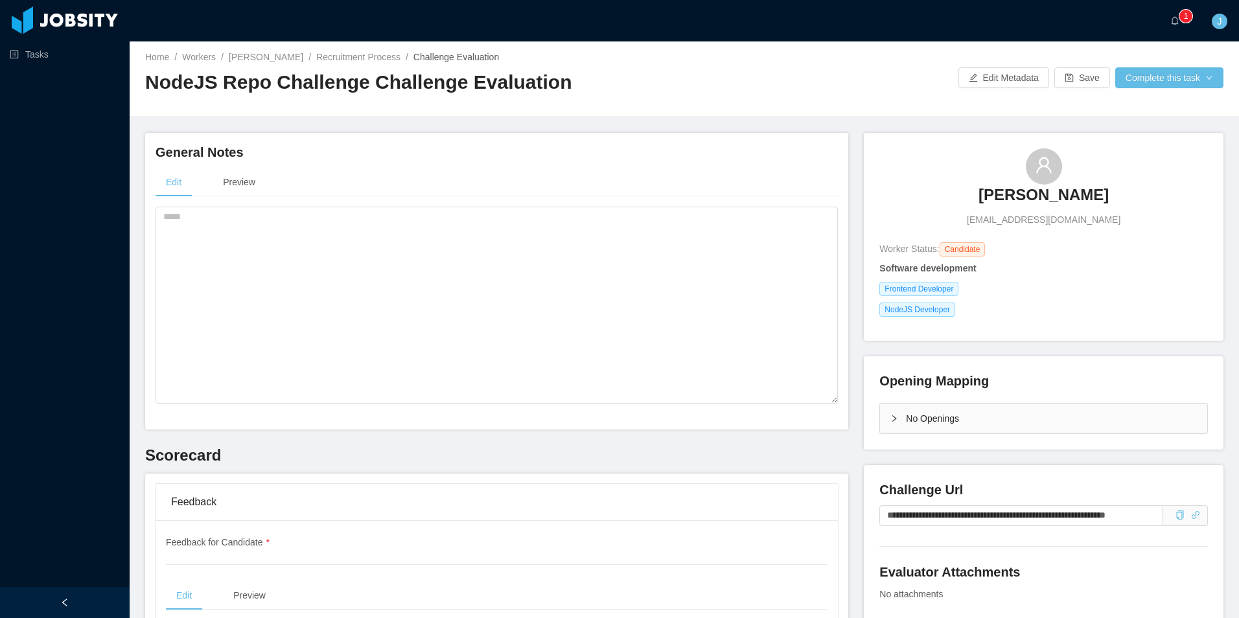
scroll to position [0, 0]
click at [978, 82] on button "Complete this task" at bounding box center [1169, 79] width 108 height 21
click at [978, 108] on button "Save Evaluation" at bounding box center [1161, 108] width 100 height 21
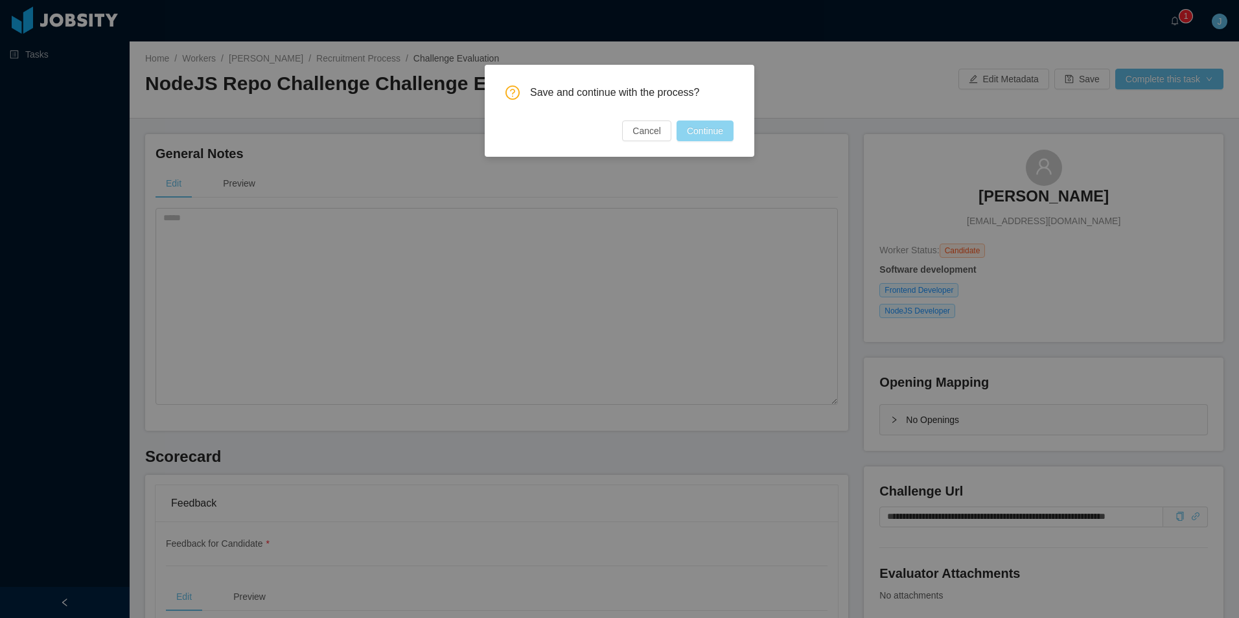
click at [701, 134] on button "Continue" at bounding box center [705, 131] width 57 height 21
